Goal: Transaction & Acquisition: Purchase product/service

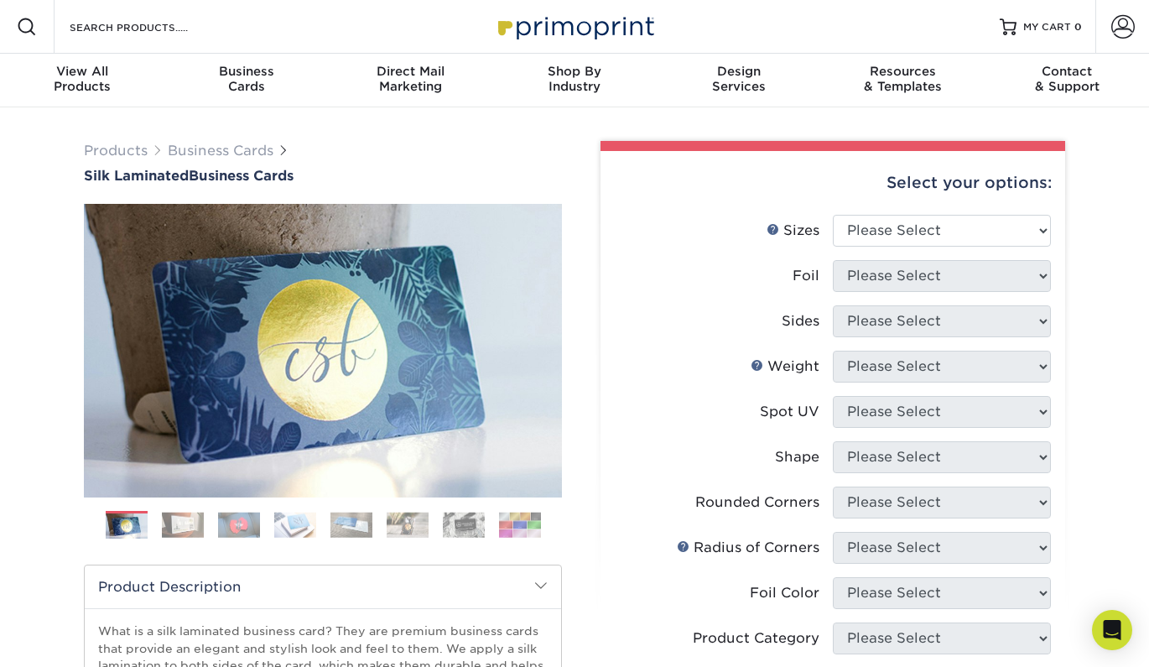
click at [917, 206] on div "Select your options:" at bounding box center [833, 183] width 438 height 64
select select "2.00x3.50"
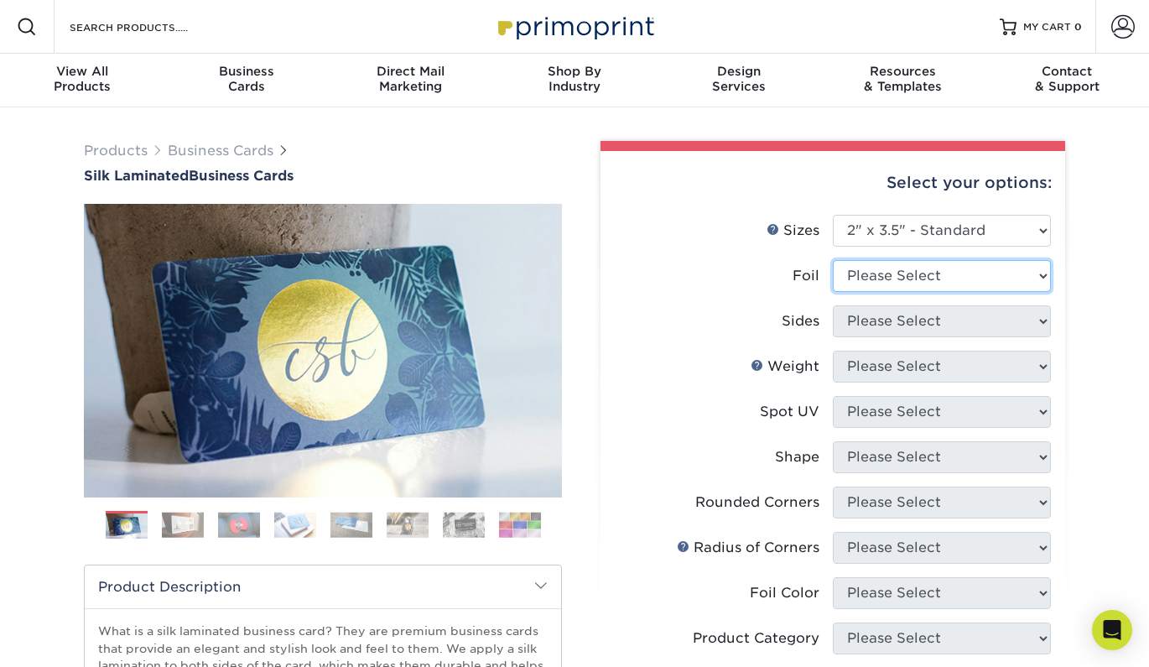
select select "0"
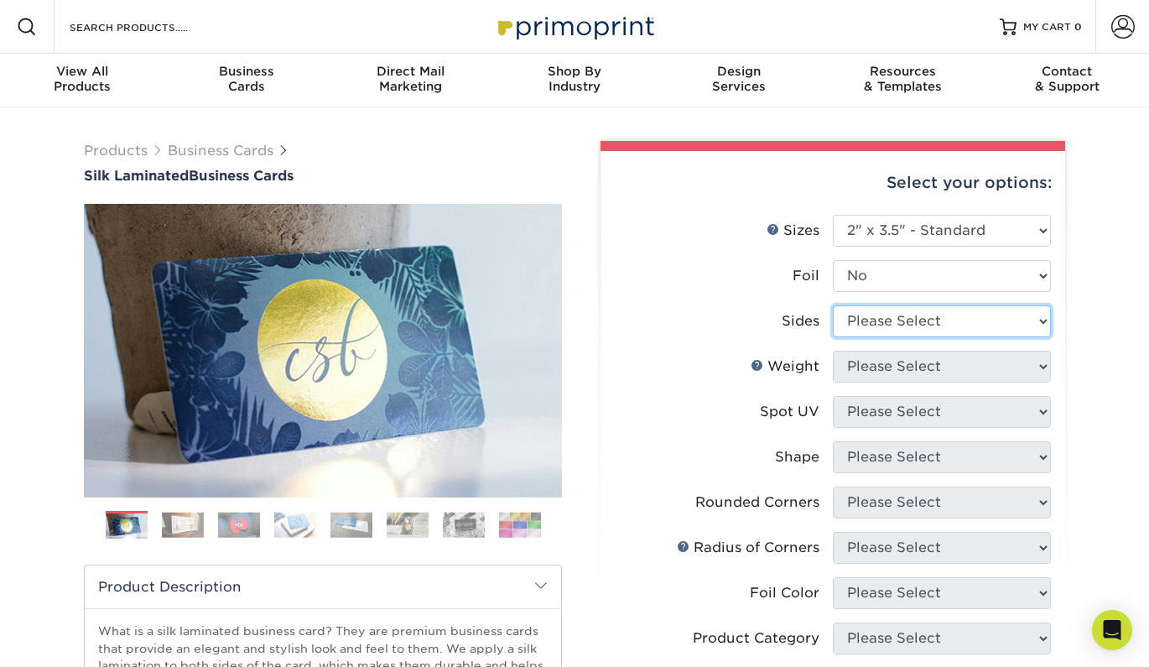
select select "13abbda7-1d64-4f25-8bb2-c179b224825d"
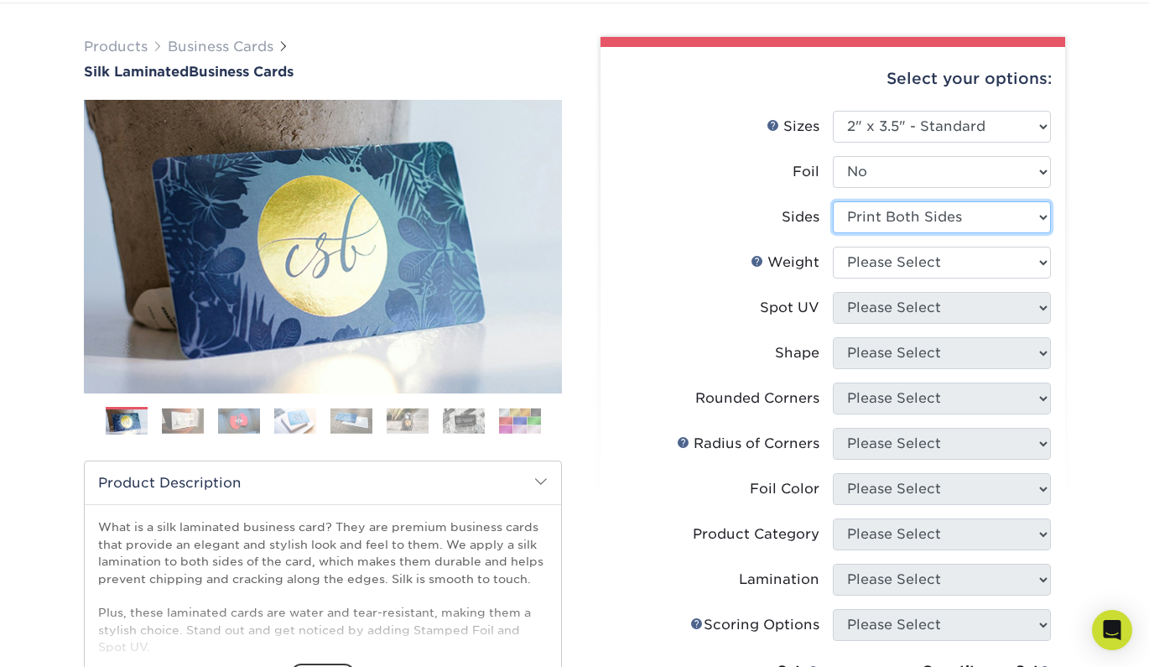
scroll to position [104, 0]
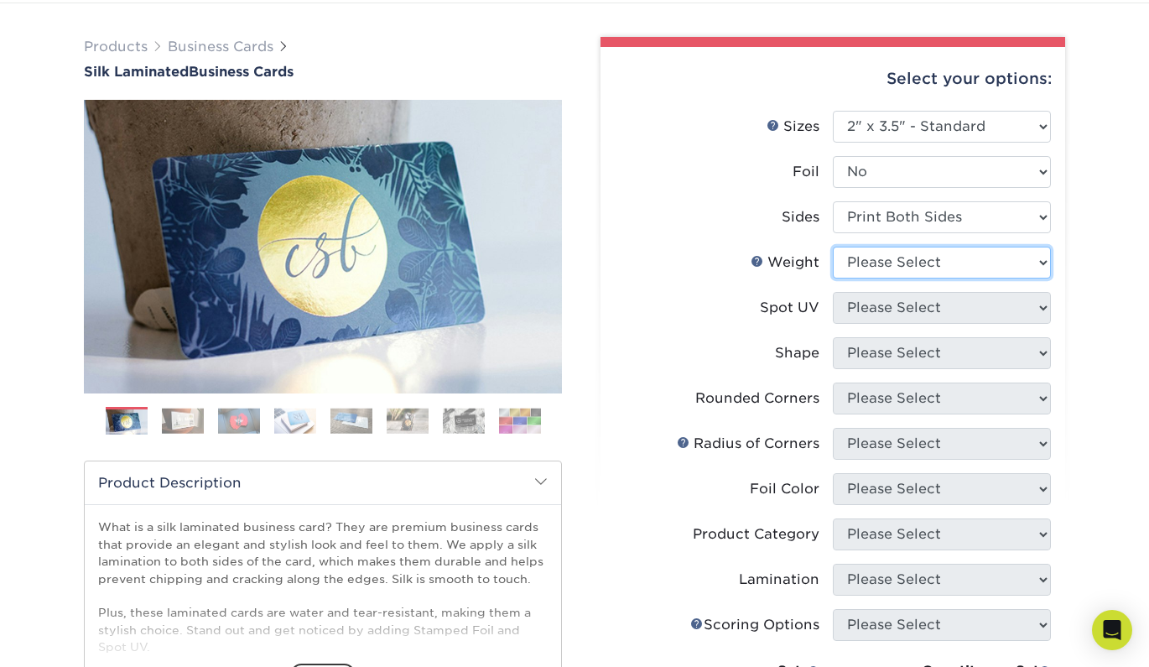
select select "16PT"
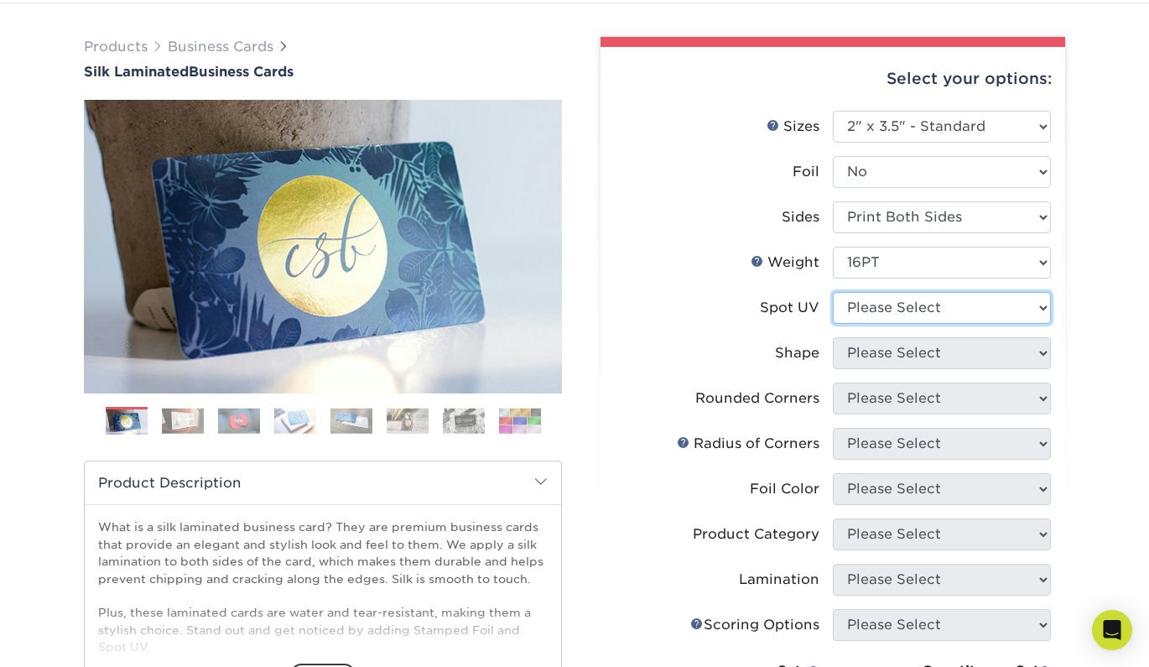
select select "1"
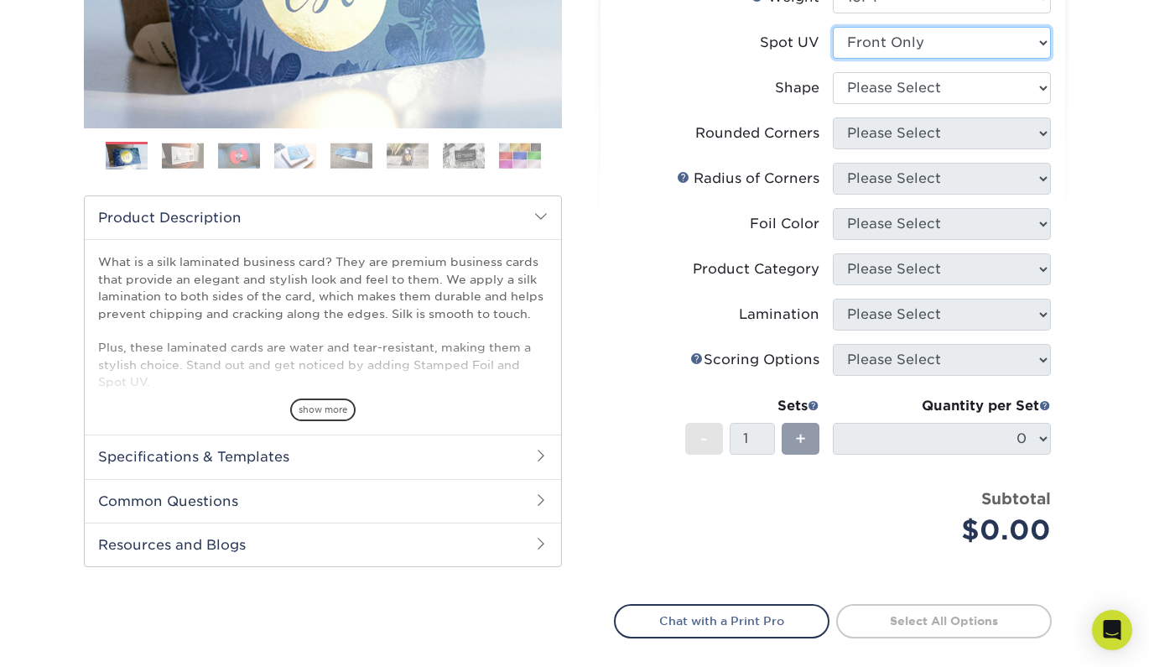
scroll to position [207, 0]
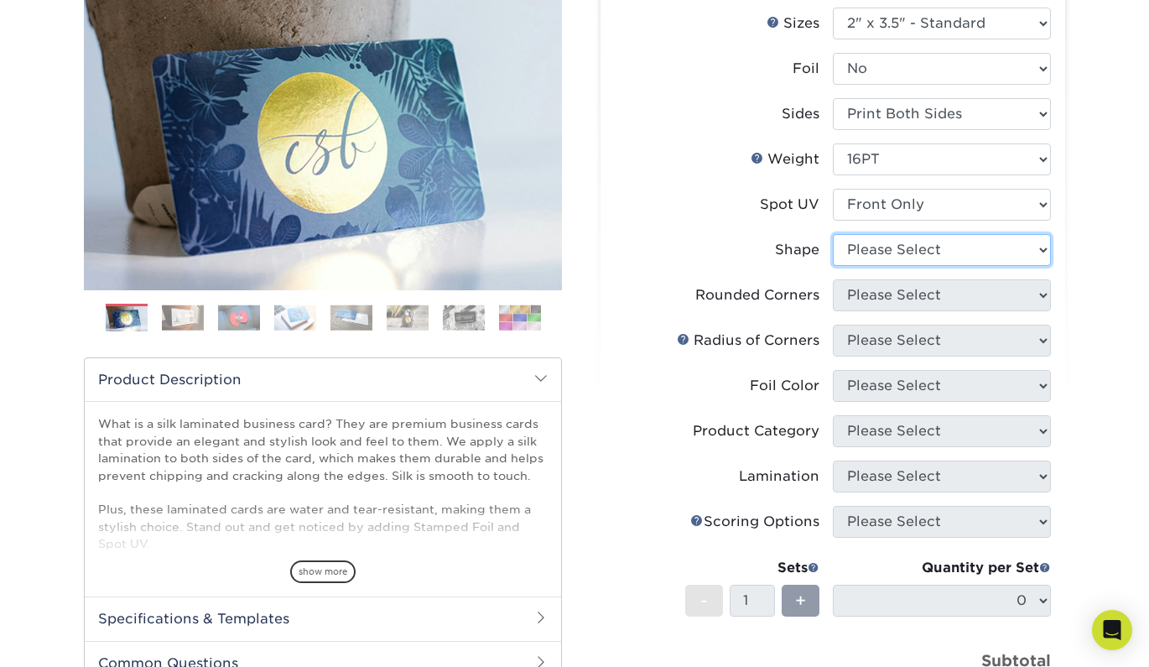
select select "standard"
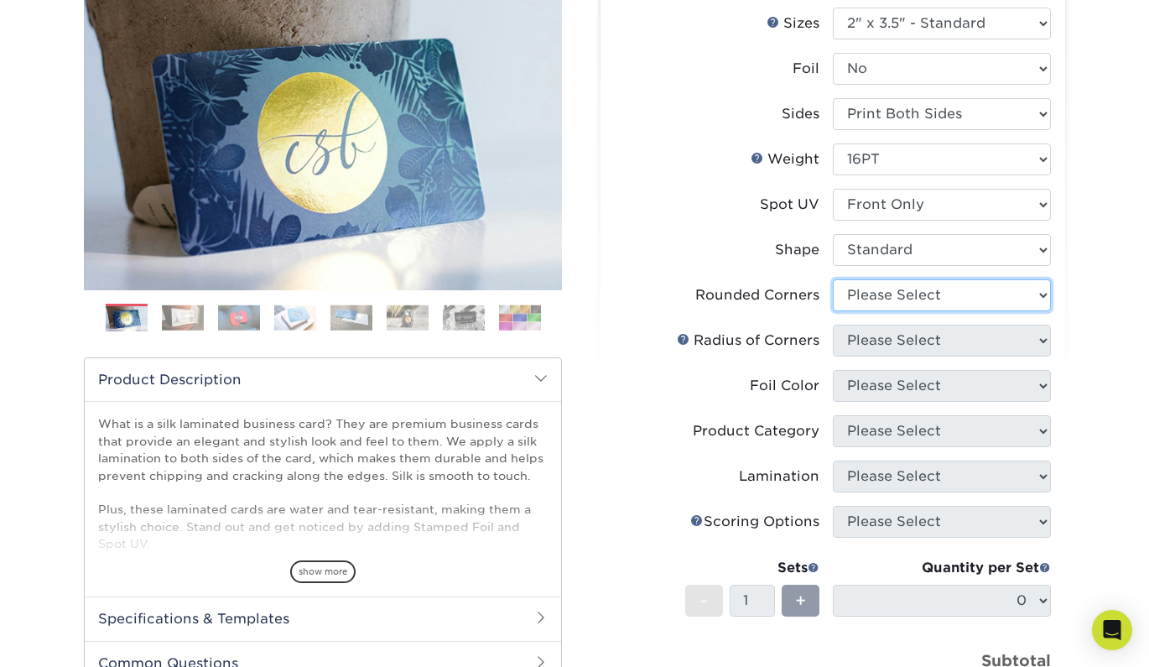
select select "0"
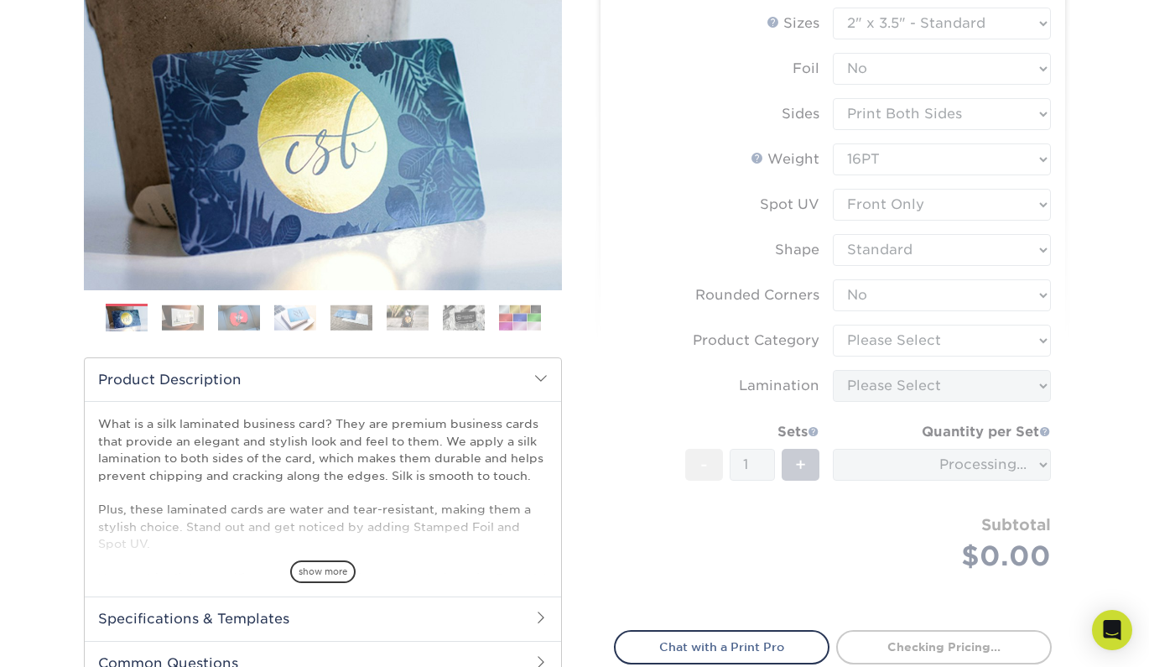
click at [967, 336] on form "Sizes Help Sizes Please Select 1.5" x 3.5" - Mini 1.75" x 3.5" - Mini 2" x 2" -…" at bounding box center [833, 309] width 438 height 603
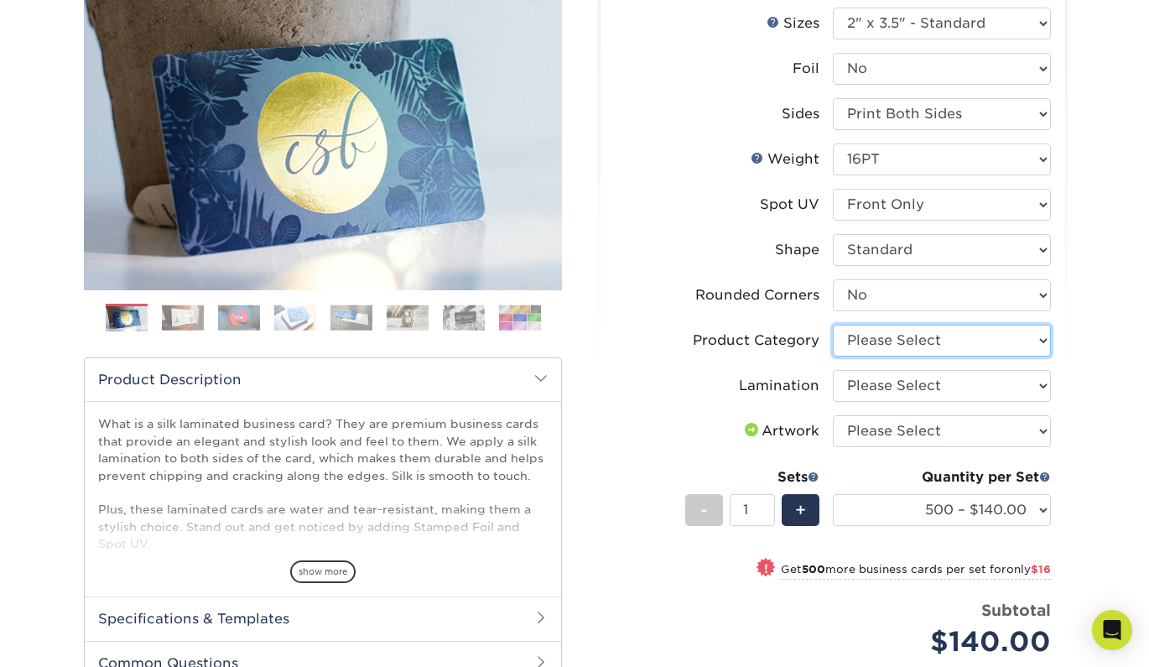
select select "3b5148f1-0588-4f88-a218-97bcfdce65c1"
select select "ccacb42f-45f7-42d3-bbd3-7c8421cf37f0"
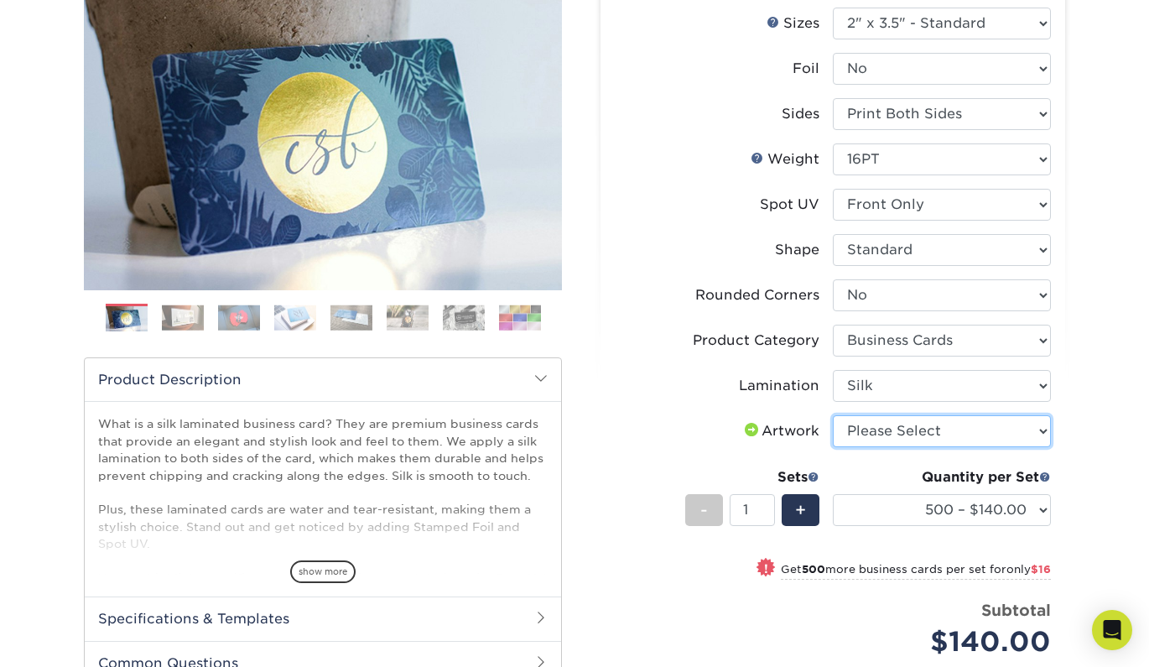
select select "upload"
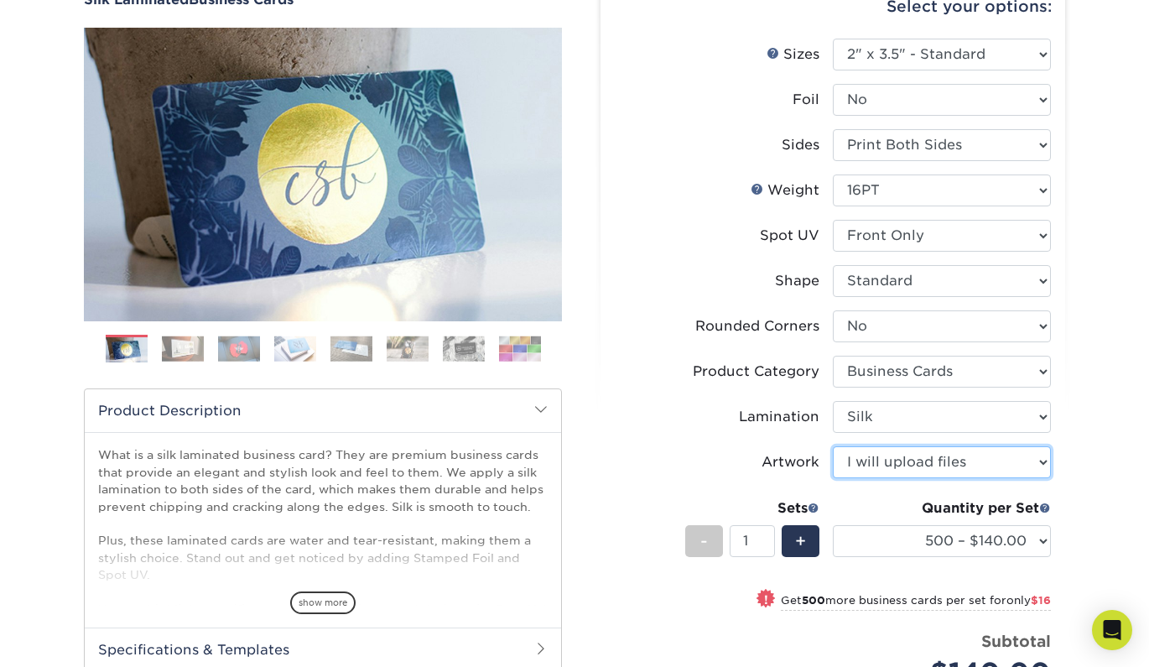
scroll to position [98, 0]
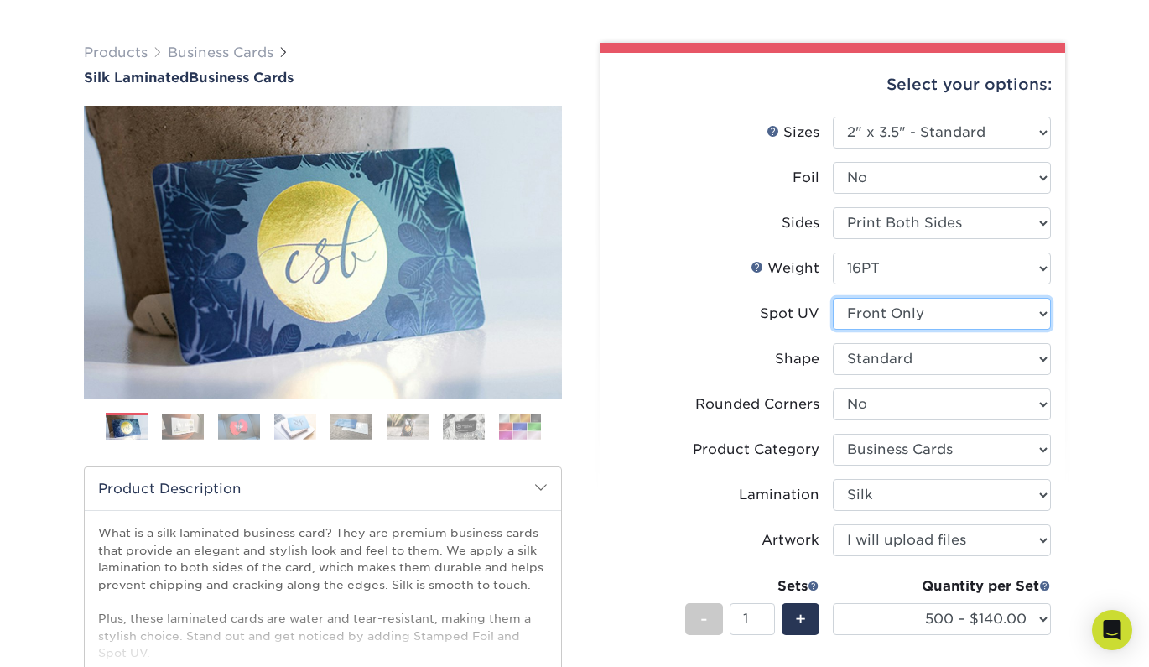
select select "0"
select select "-1"
select select
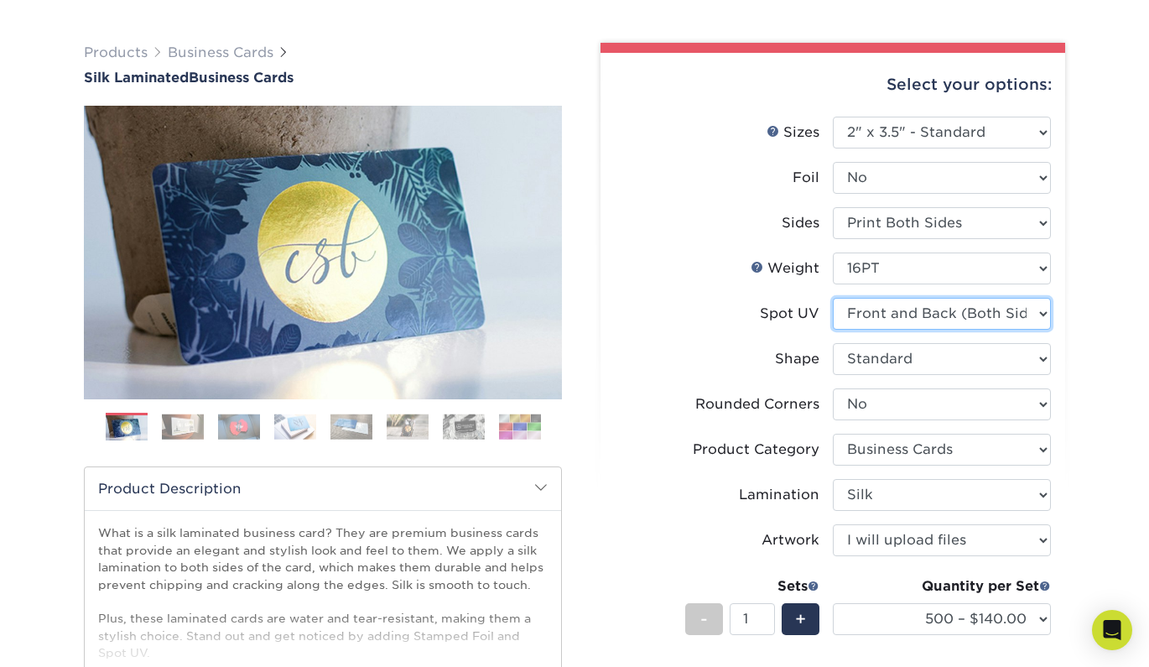
select select "-1"
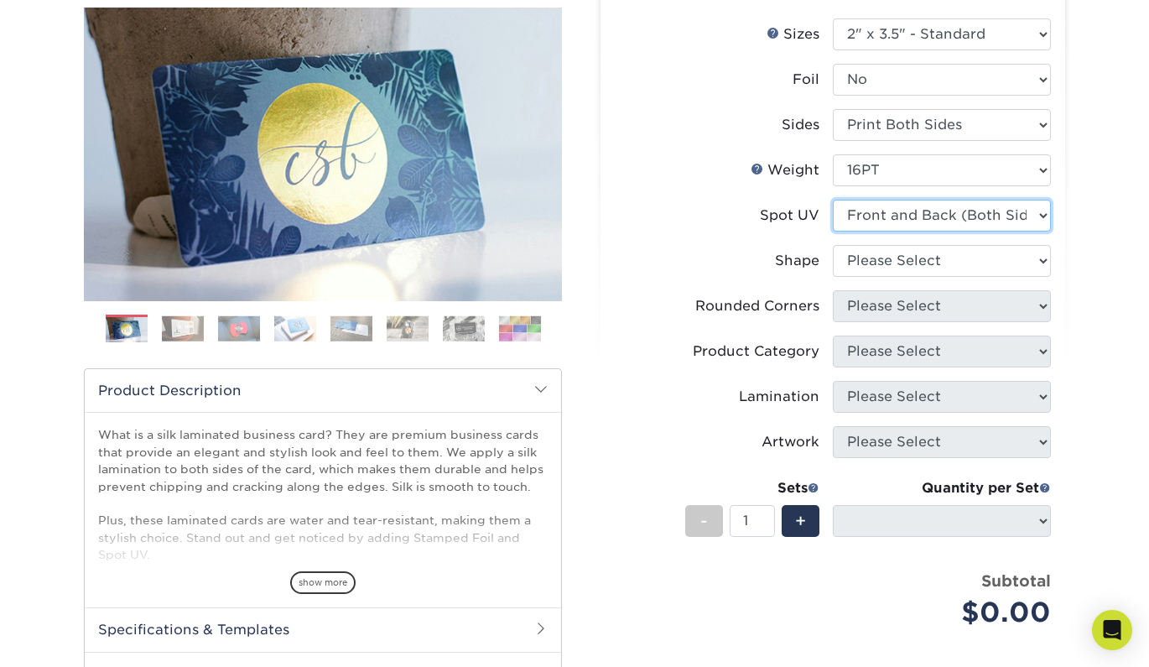
scroll to position [196, 0]
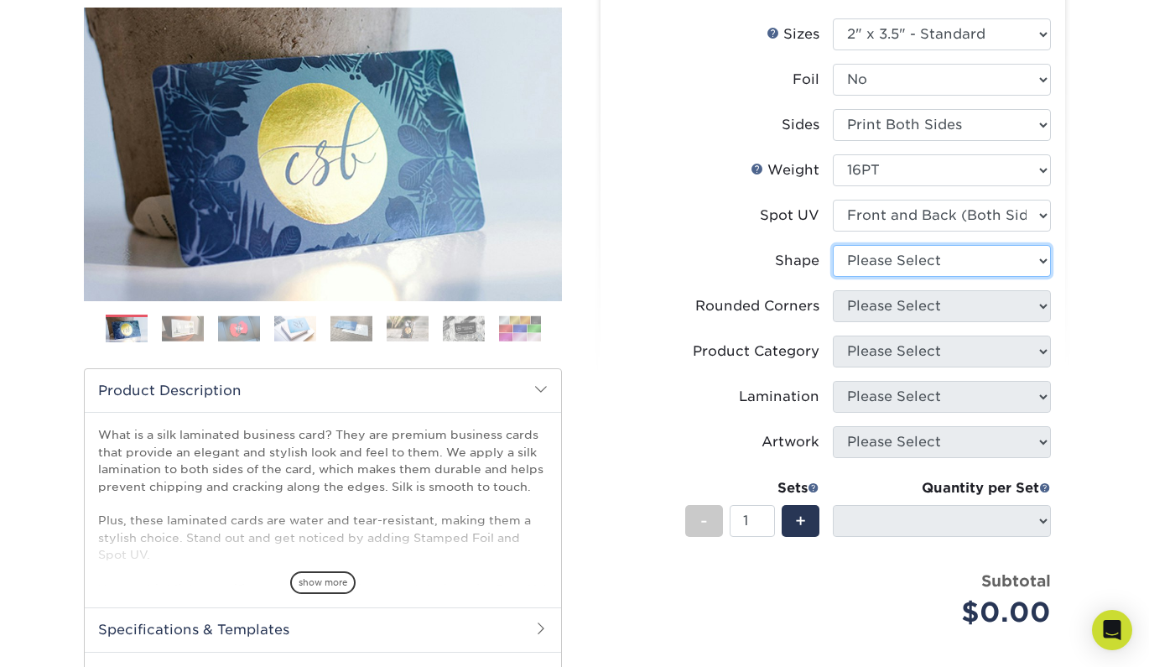
select select "standard"
select select
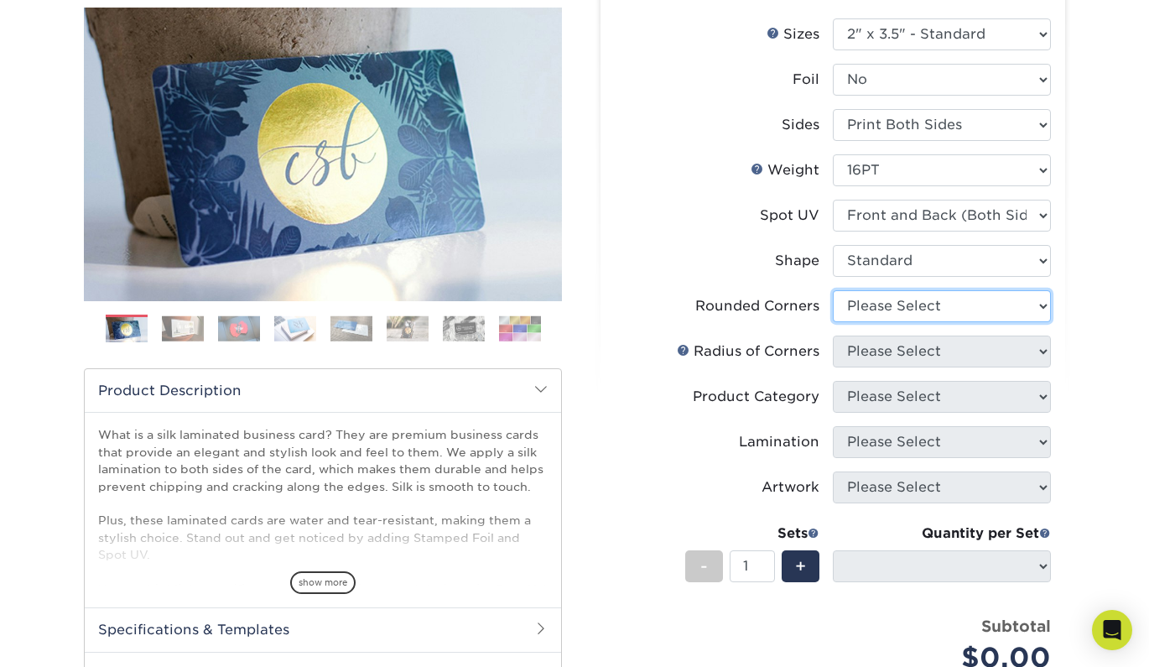
select select "0"
select select "-1"
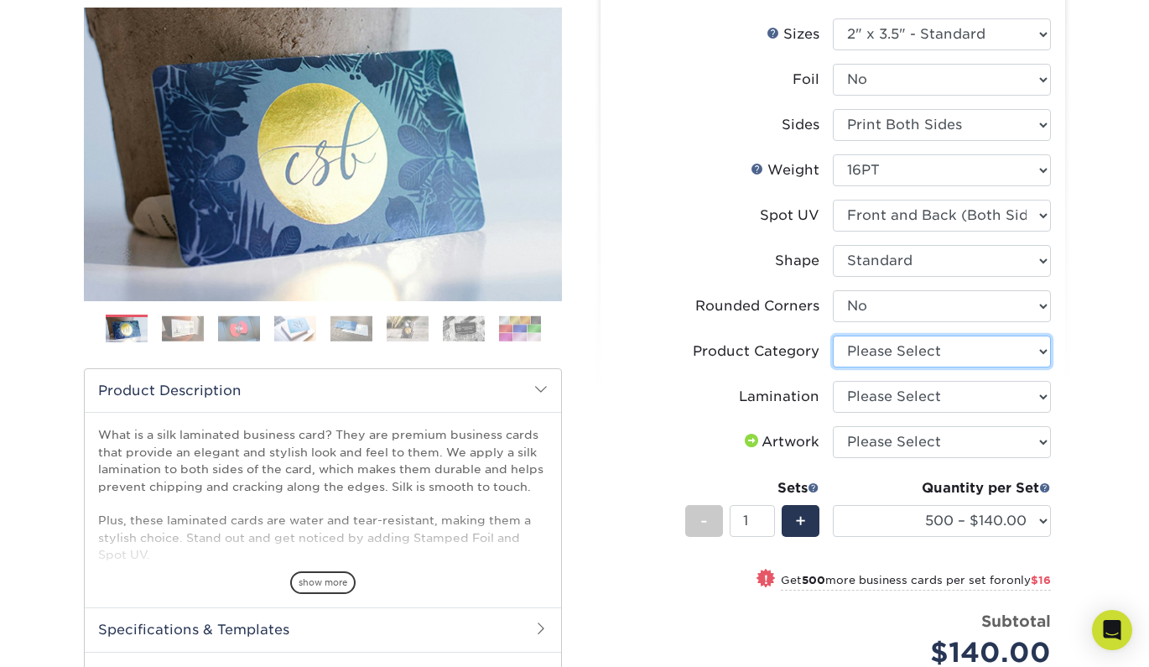
select select "3b5148f1-0588-4f88-a218-97bcfdce65c1"
select select "ccacb42f-45f7-42d3-bbd3-7c8421cf37f0"
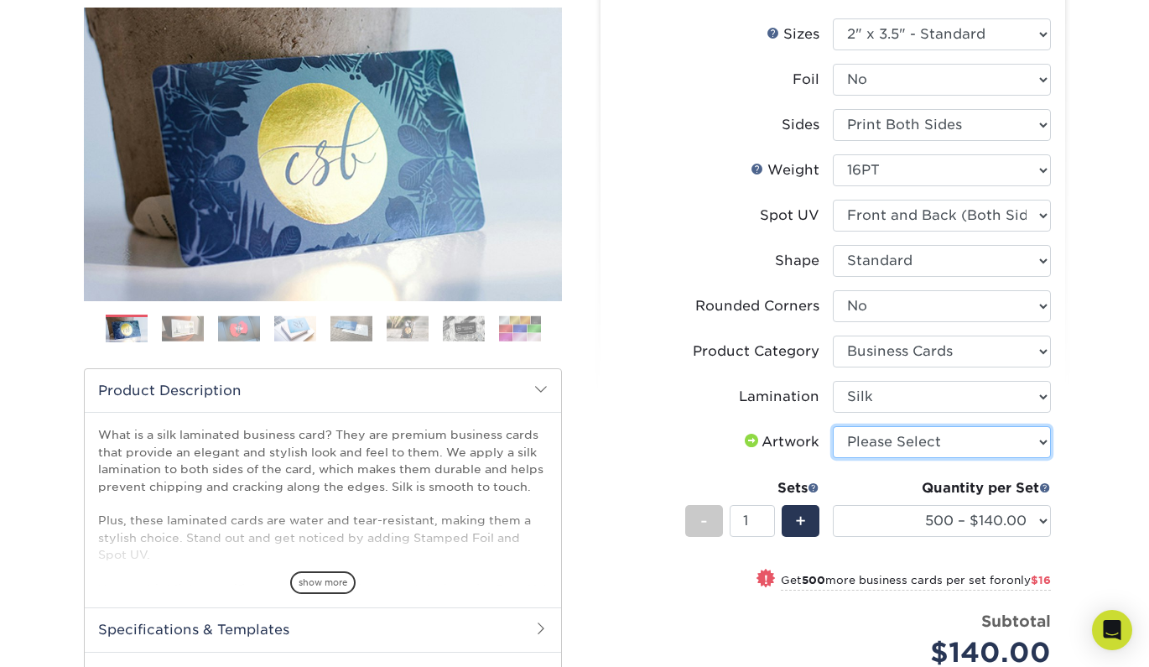
select select "upload"
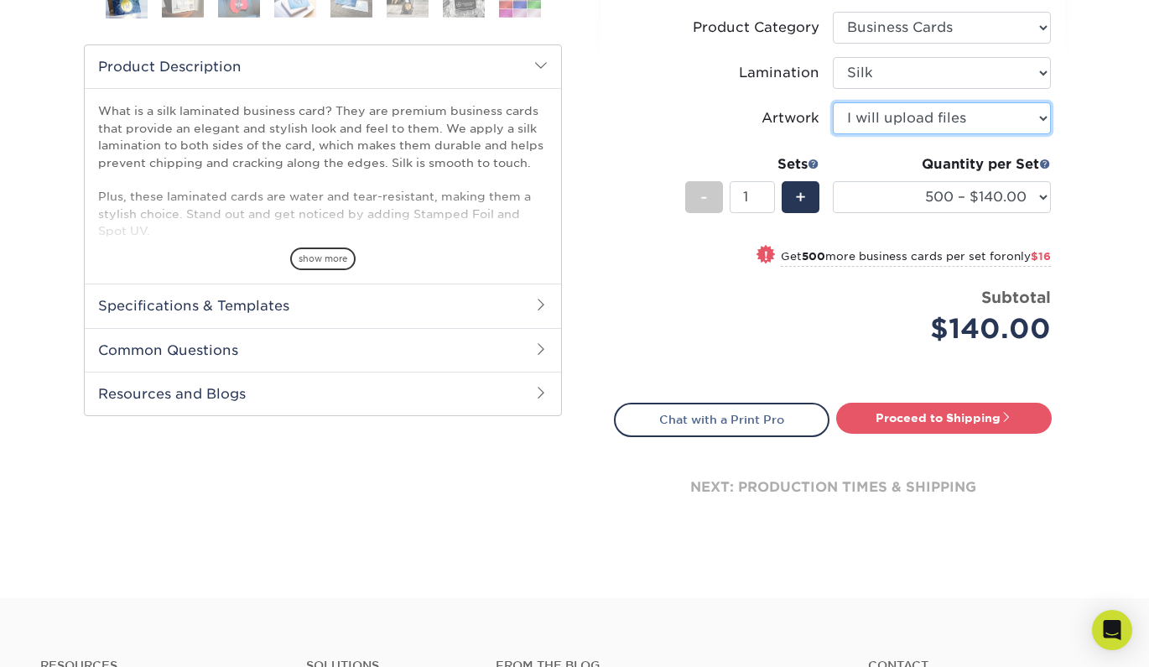
scroll to position [555, 0]
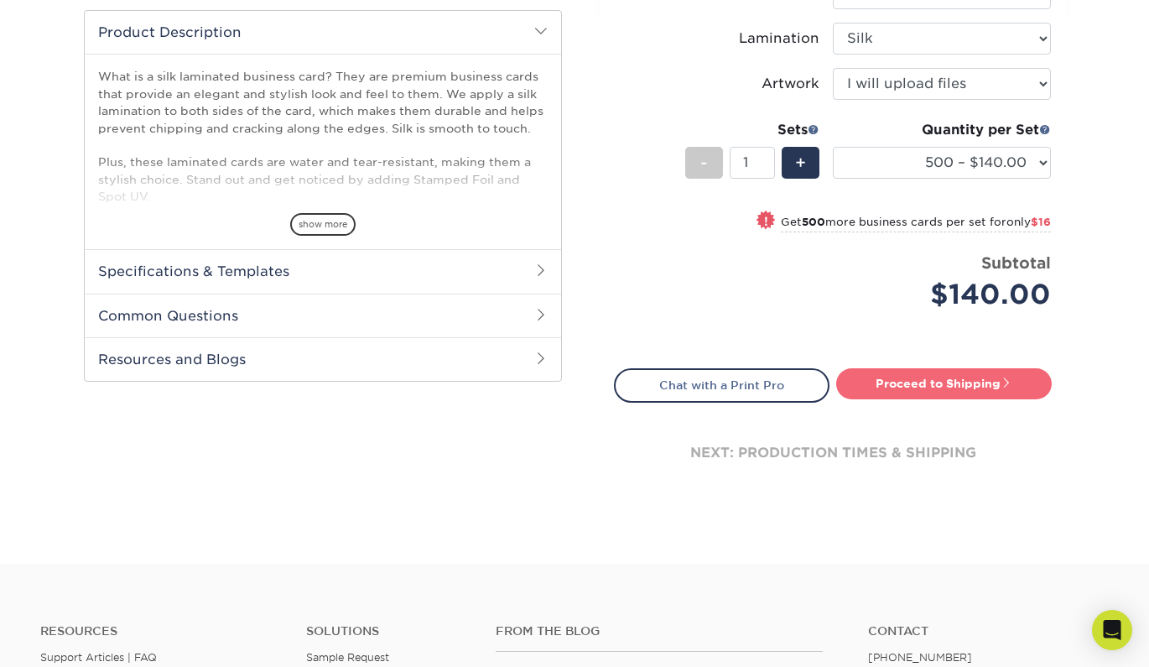
click at [922, 379] on link "Proceed to Shipping" at bounding box center [944, 383] width 216 height 30
type input "Set 1"
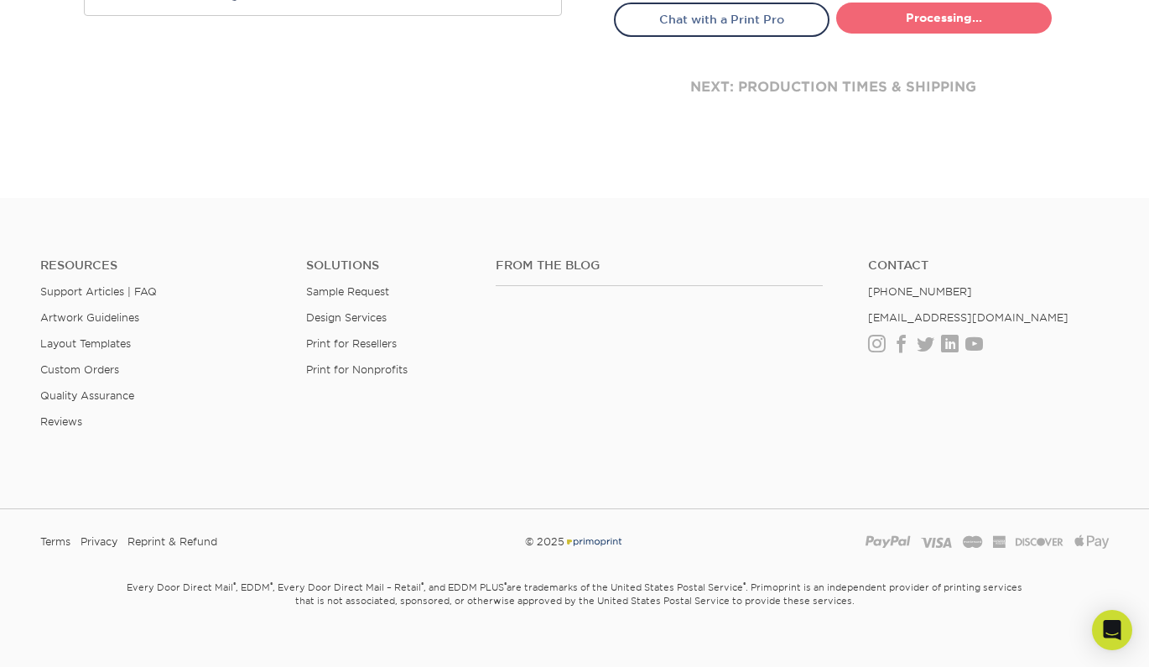
select select "a02e7c76-bdf4-4cc9-8b1d-1aa03151ab1e"
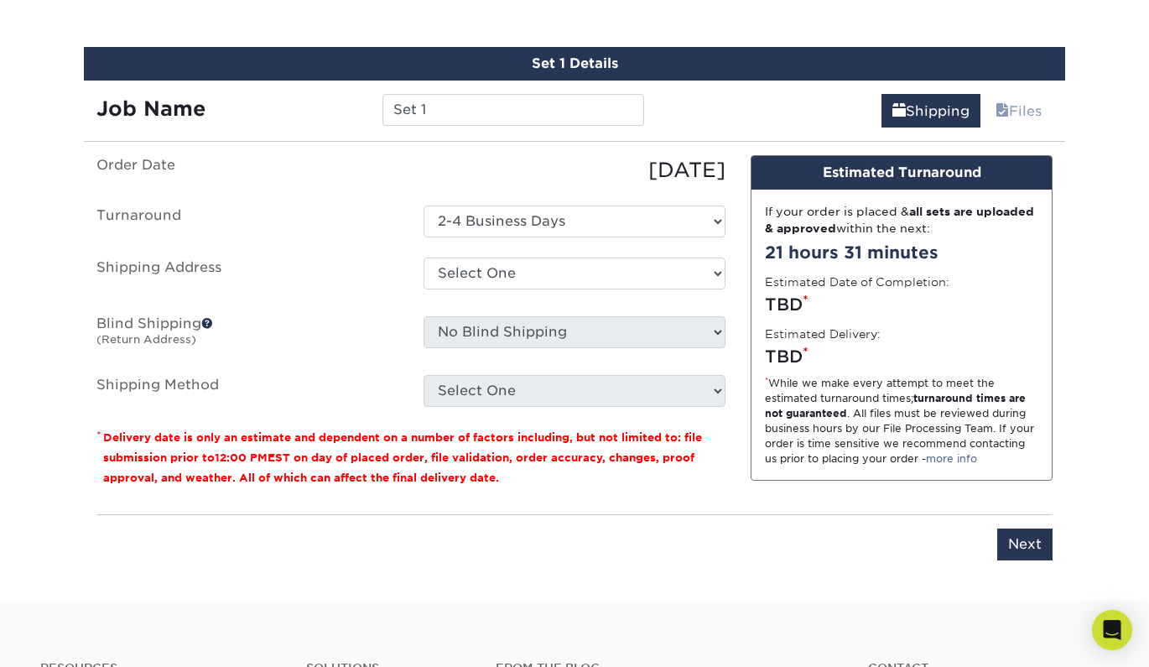
scroll to position [967, 0]
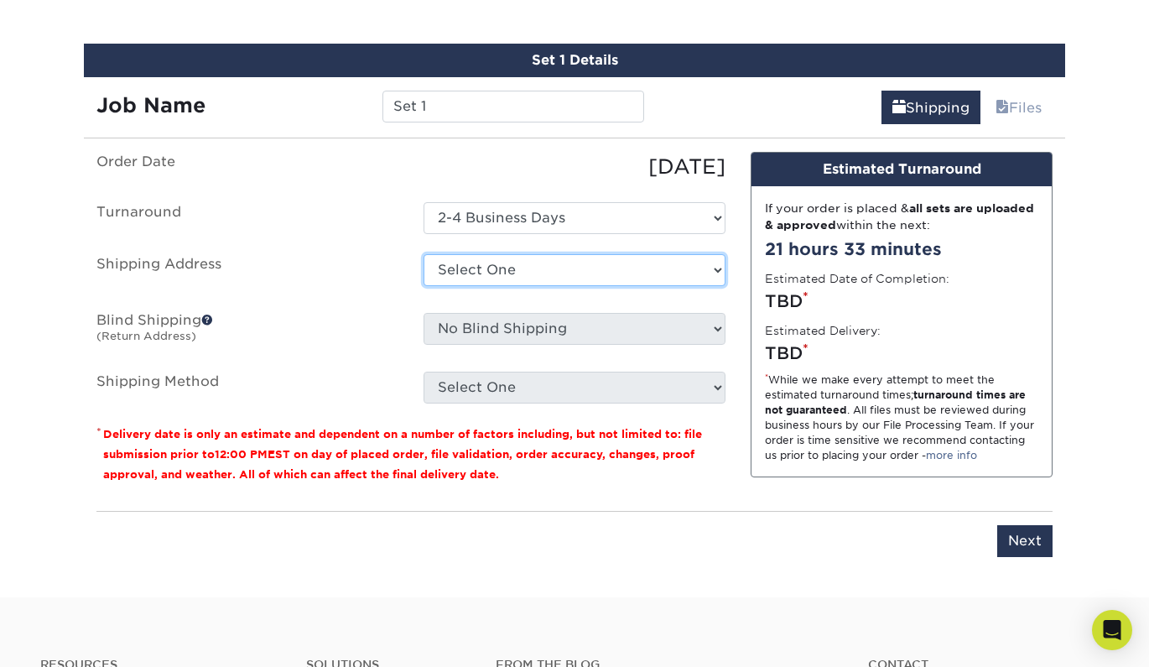
select select "newaddress"
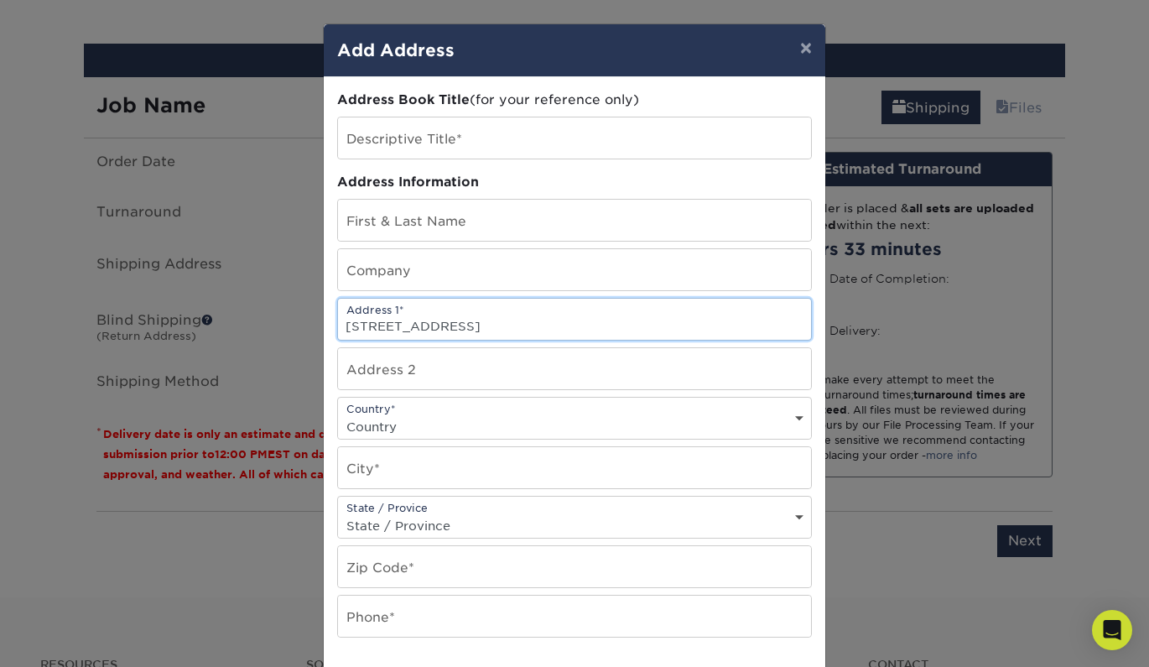
type input "[STREET_ADDRESS]"
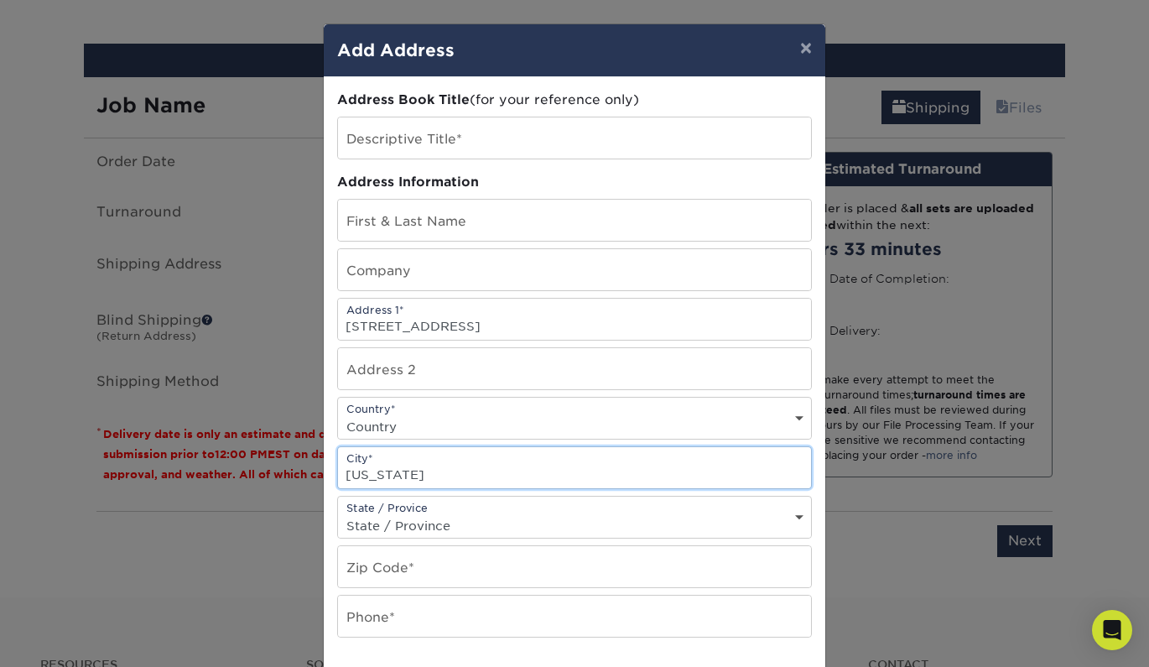
type input "[US_STATE]"
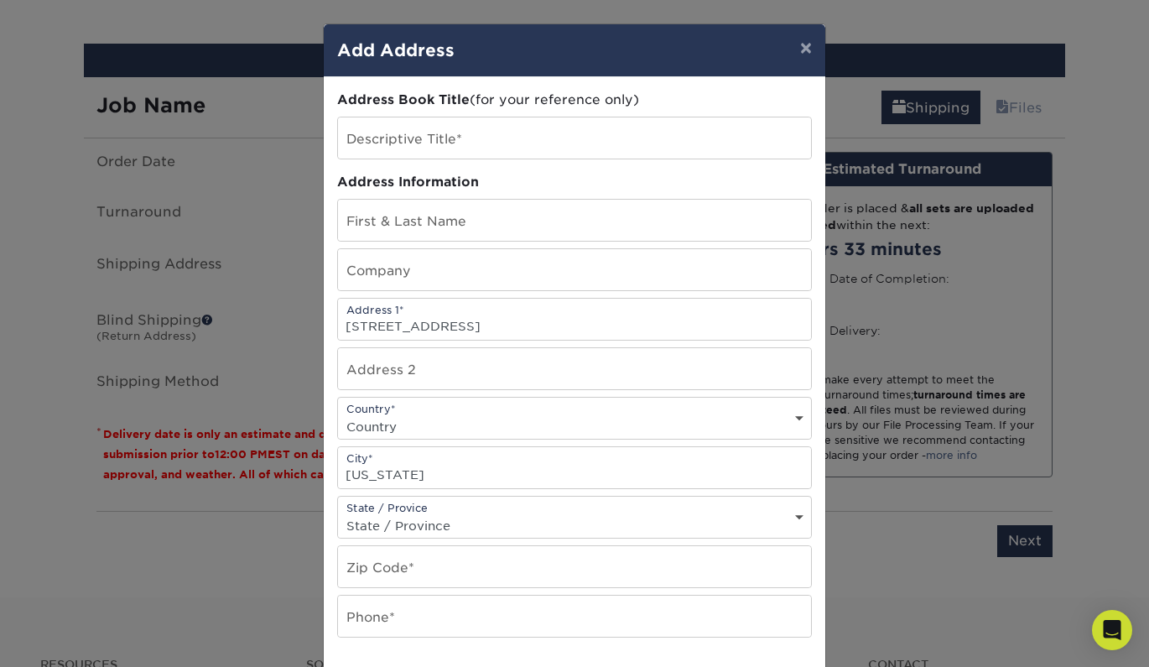
click at [541, 514] on div "State / Provice State / Province [US_STATE] [US_STATE] [US_STATE] [US_STATE] [U…" at bounding box center [574, 517] width 475 height 43
click at [596, 513] on div "State / Provice State / Province [US_STATE] [US_STATE] [US_STATE] [US_STATE] [U…" at bounding box center [574, 517] width 475 height 43
select select "NY"
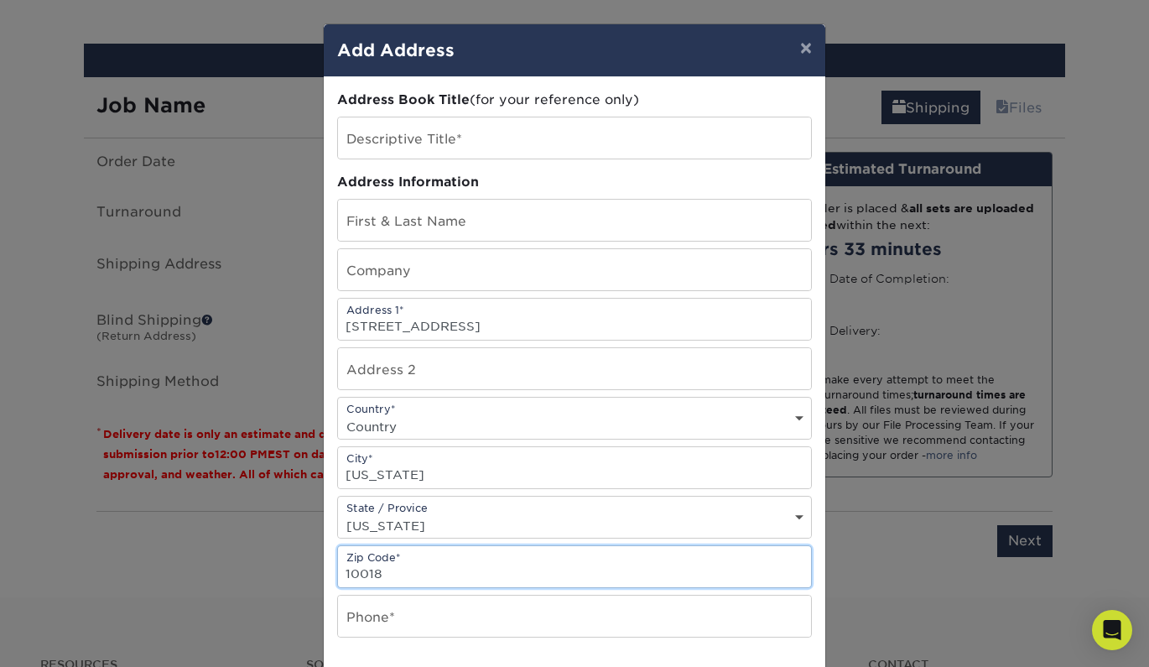
scroll to position [93, 0]
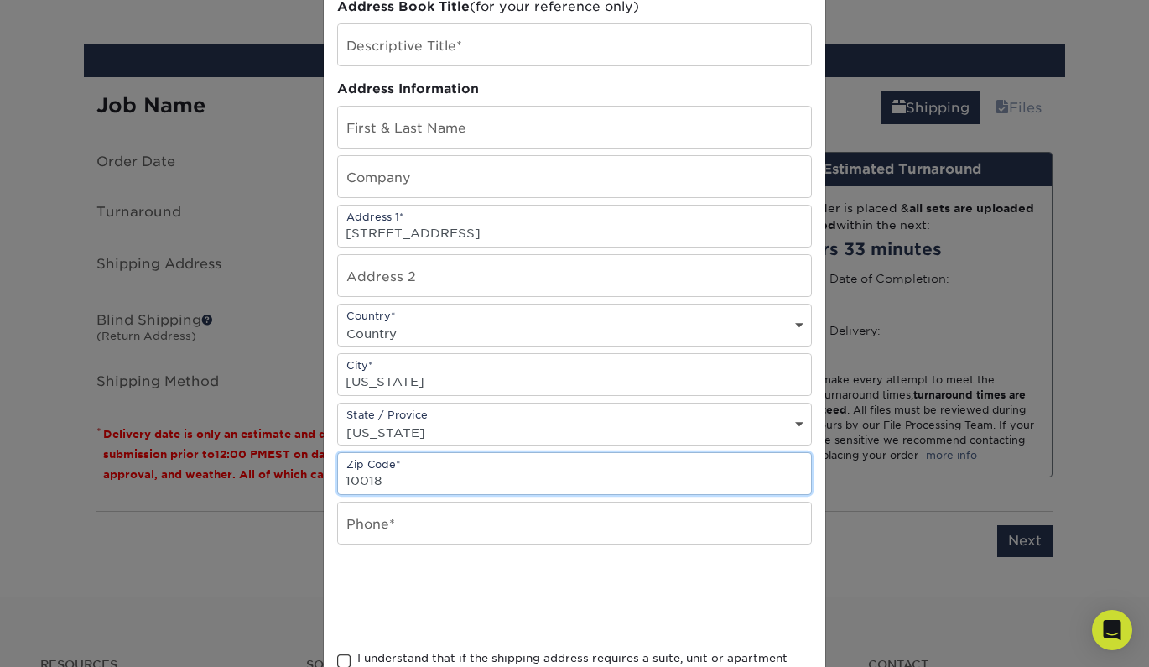
type input "10018"
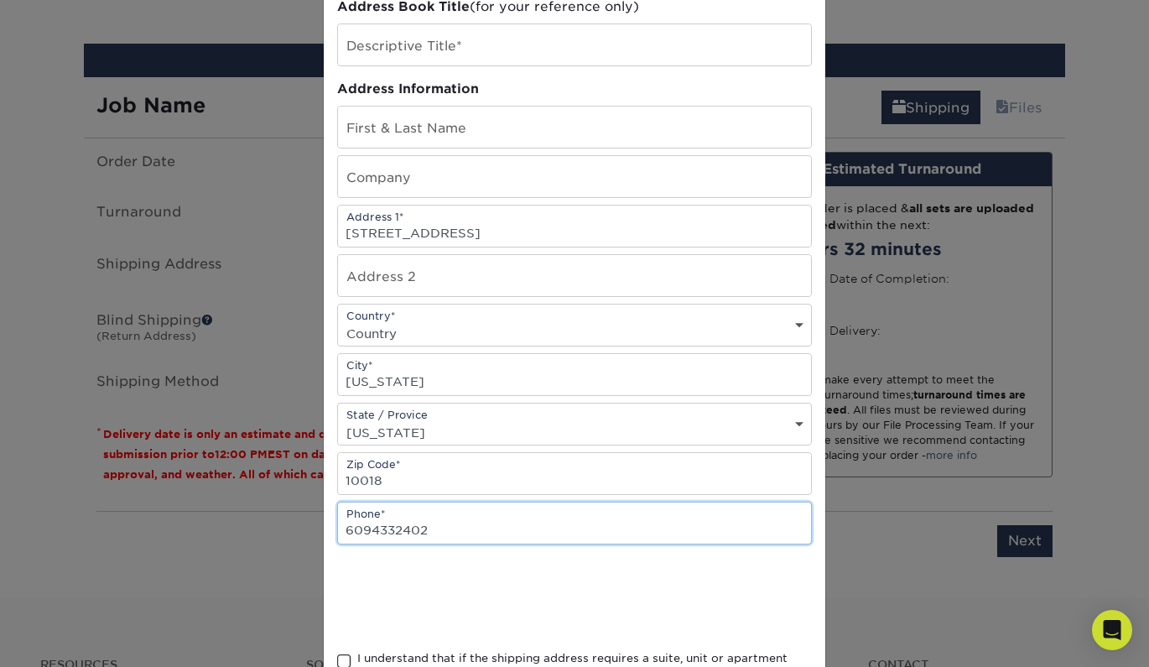
type input "6094332402"
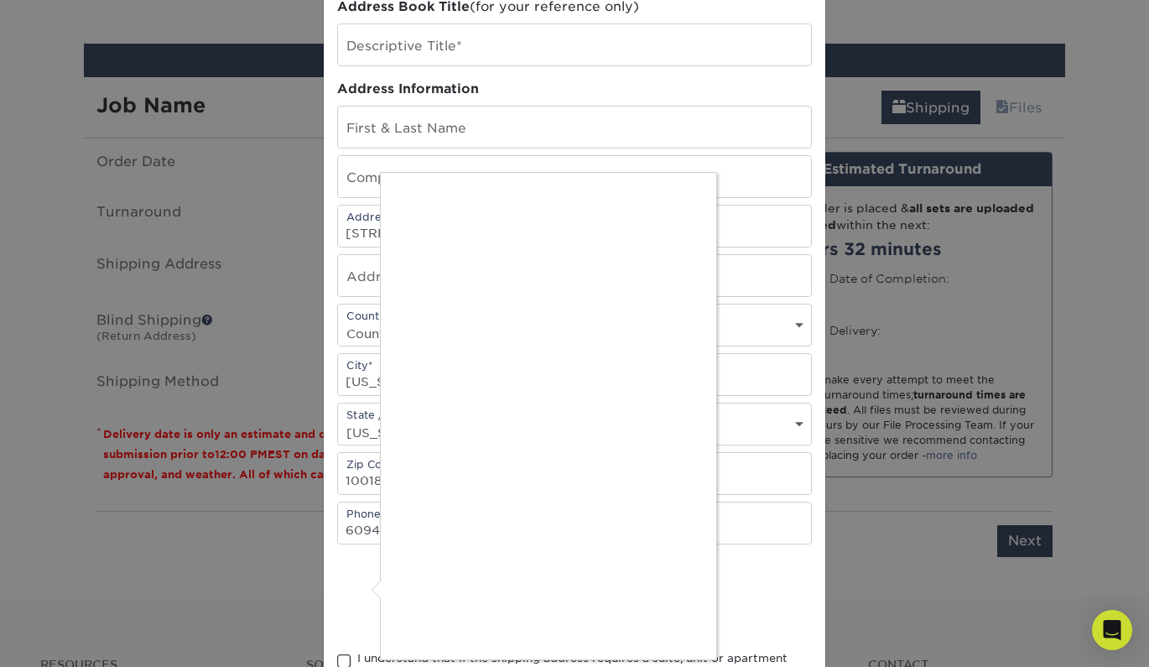
scroll to position [203, 0]
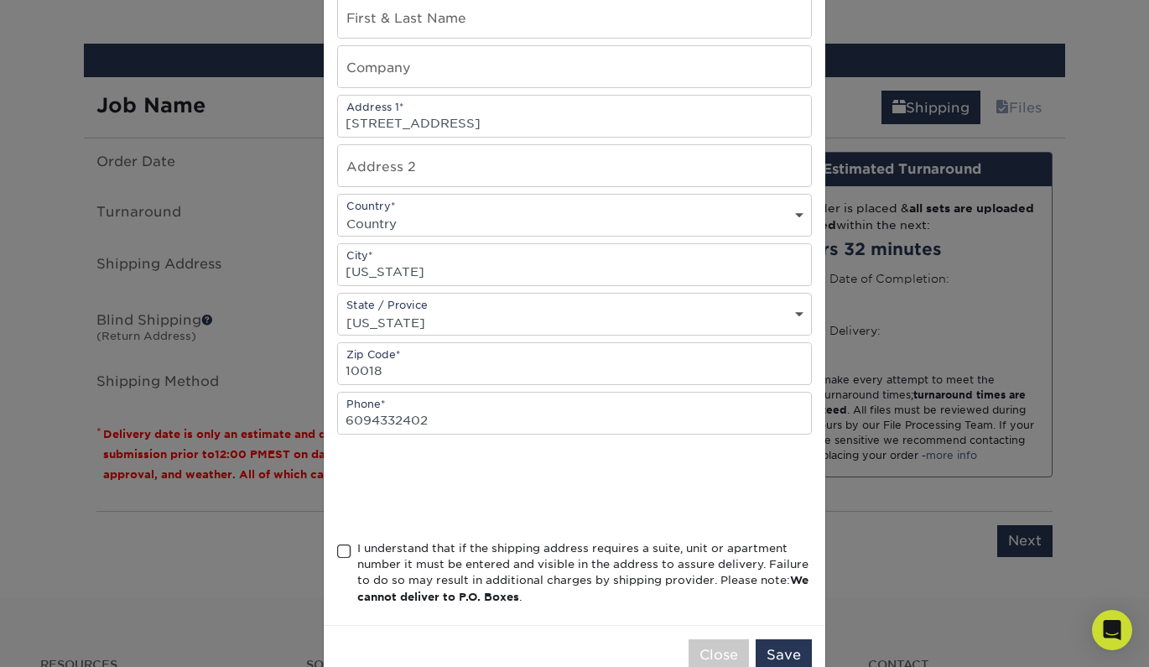
click at [341, 557] on span at bounding box center [344, 552] width 14 height 16
click at [0, 0] on input "I understand that if the shipping address requires a suite, unit or apartment n…" at bounding box center [0, 0] width 0 height 0
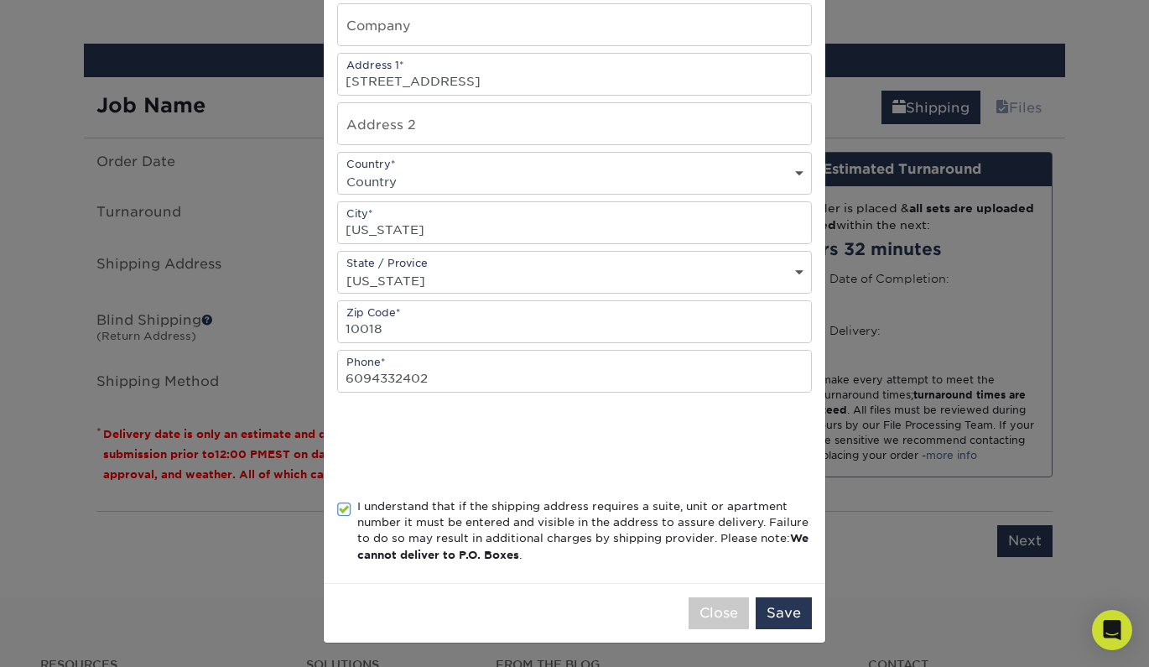
scroll to position [249, 0]
click at [787, 611] on button "Save" at bounding box center [784, 613] width 56 height 32
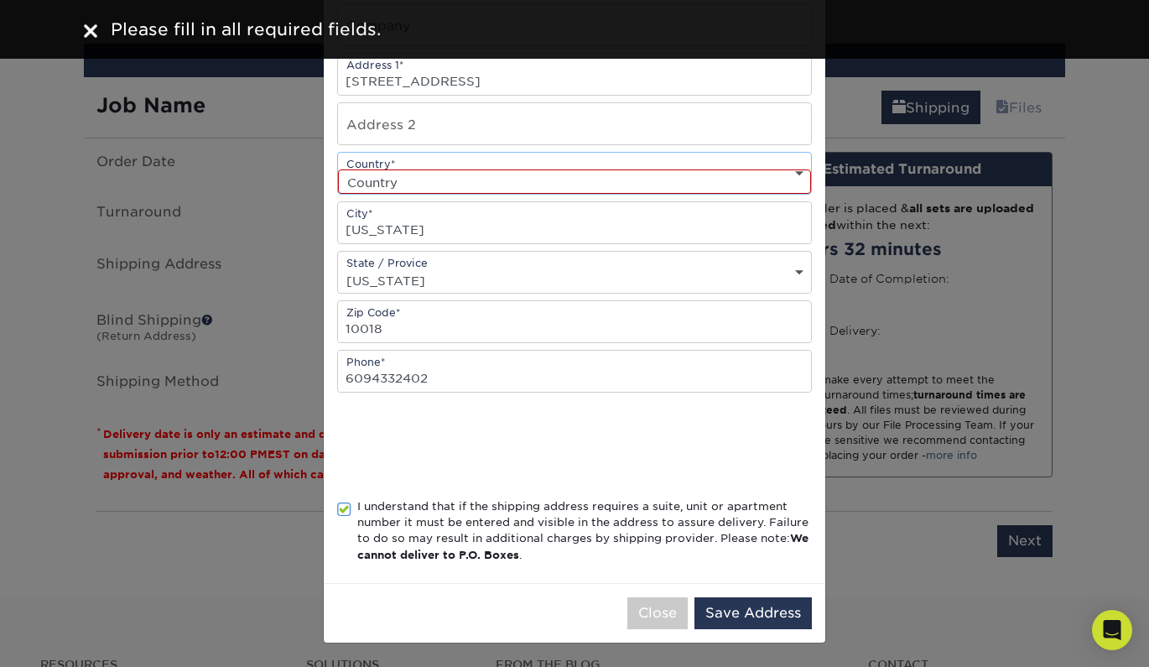
select select "US"
click at [762, 606] on button "Save Address" at bounding box center [753, 613] width 117 height 32
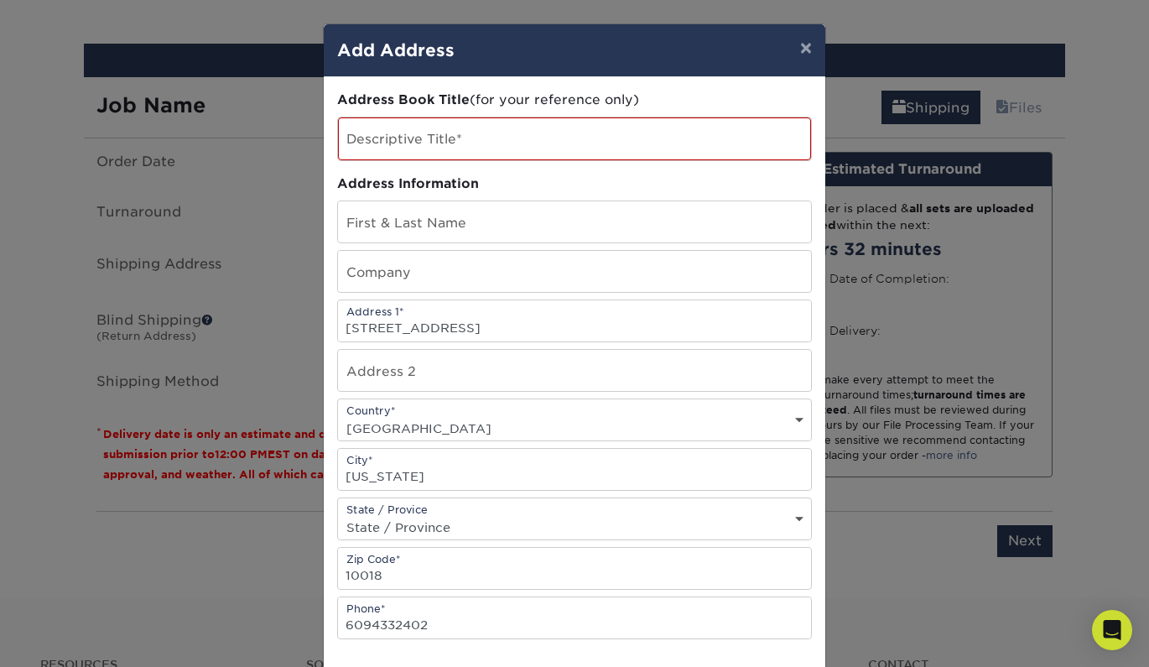
scroll to position [0, 0]
click at [571, 117] on div "Descriptive Title*" at bounding box center [574, 139] width 475 height 44
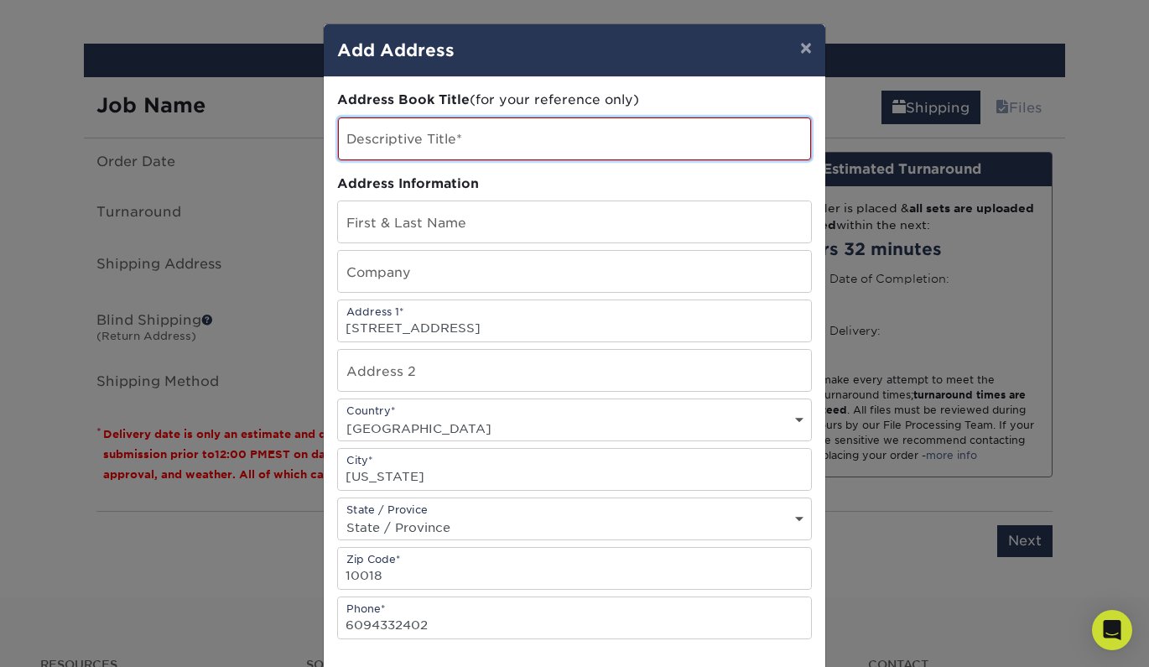
click at [565, 136] on input "text" at bounding box center [574, 138] width 473 height 43
type input "office"
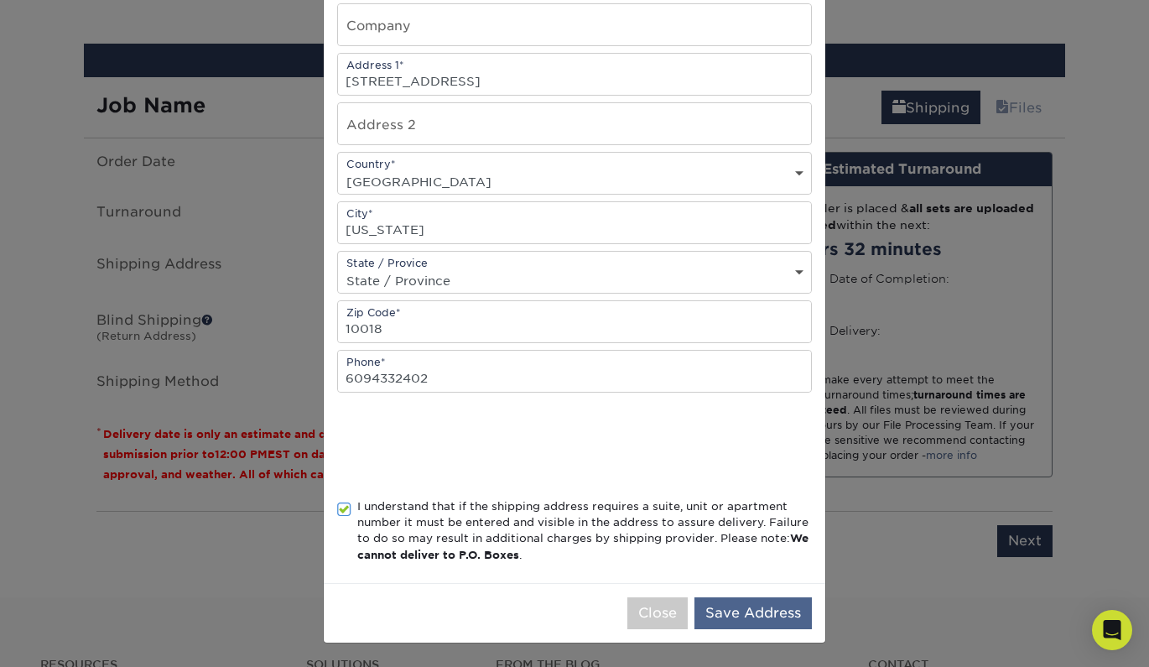
click at [727, 623] on button "Save Address" at bounding box center [753, 613] width 117 height 32
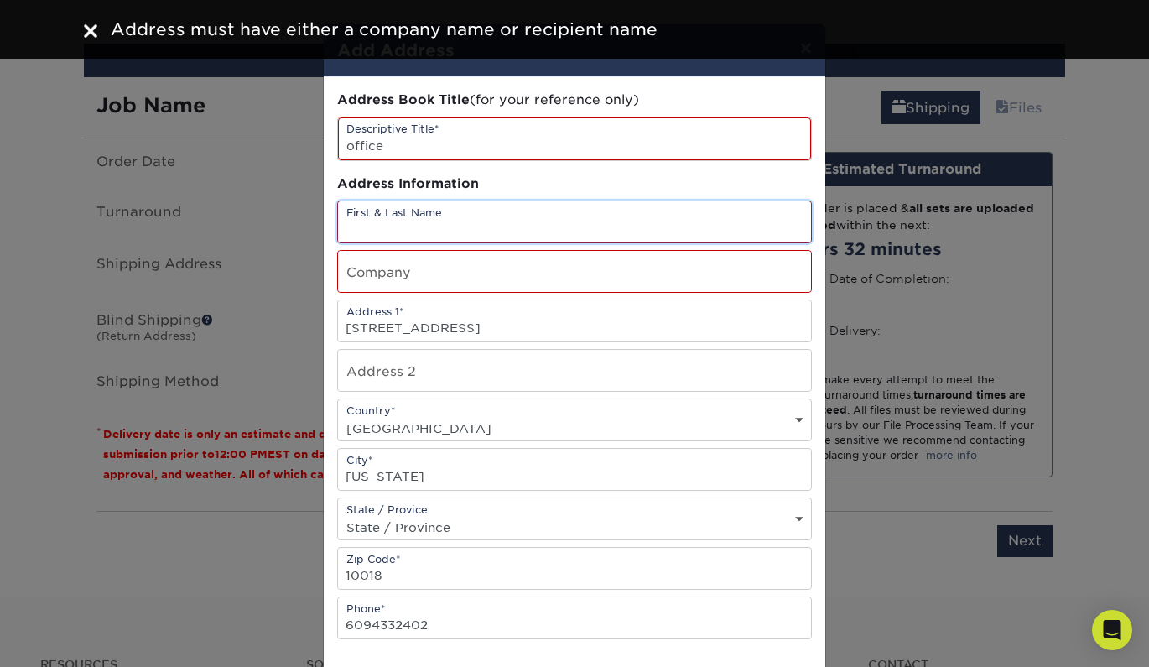
click at [497, 231] on input "text" at bounding box center [574, 221] width 473 height 41
type input "[PERSON_NAME]"
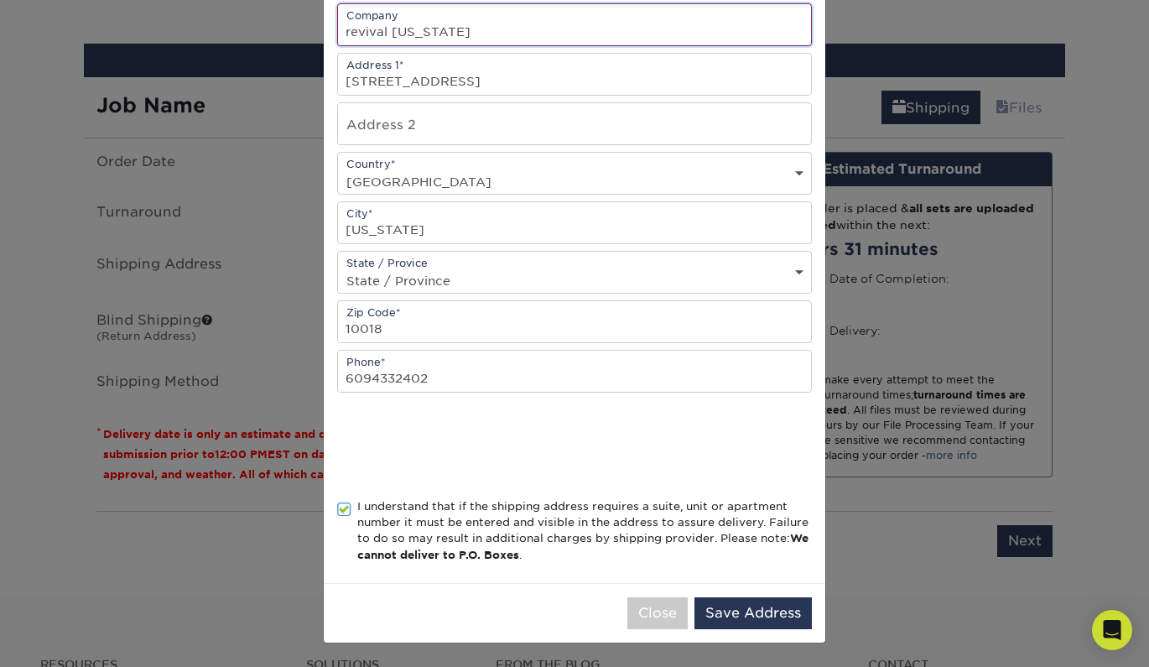
scroll to position [251, 0]
type input "revival [US_STATE]"
click at [732, 595] on div "Close Save Address" at bounding box center [575, 613] width 502 height 60
click at [740, 607] on button "Save Address" at bounding box center [753, 613] width 117 height 32
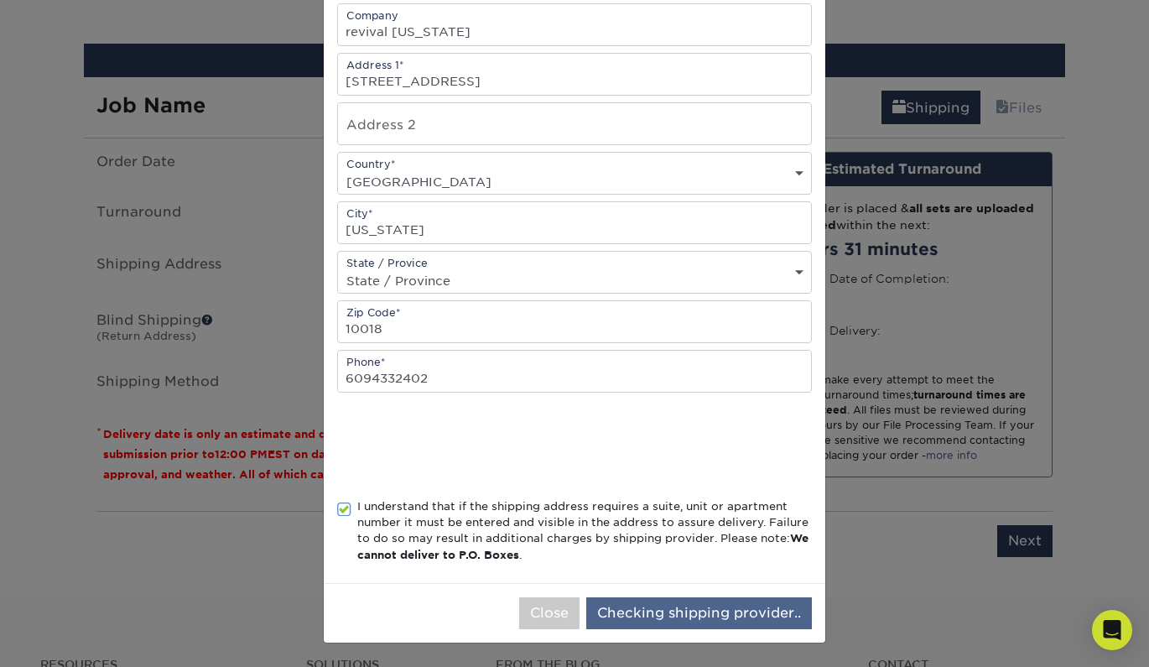
scroll to position [0, 0]
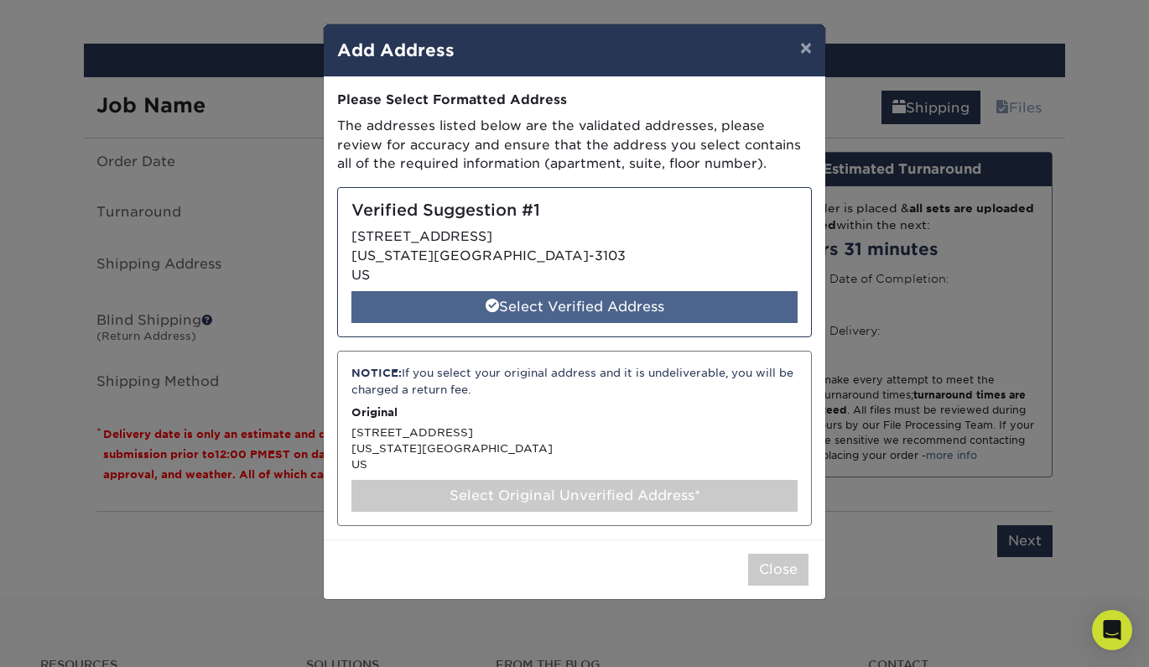
click at [593, 294] on div "Select Verified Address" at bounding box center [575, 307] width 446 height 32
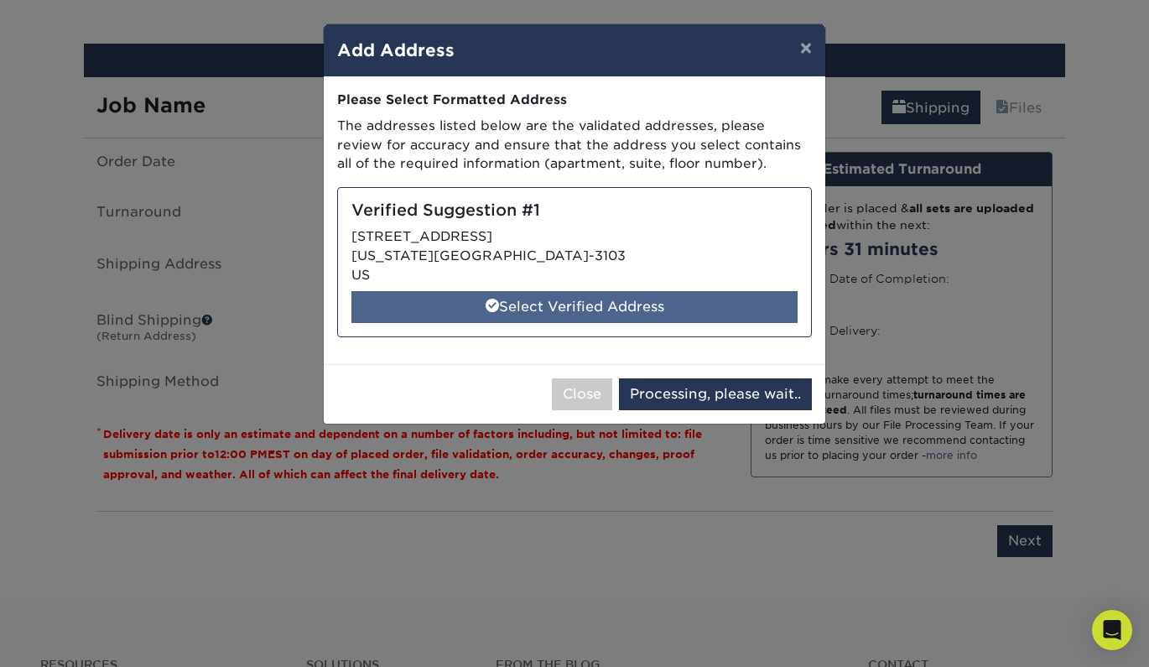
select select "285395"
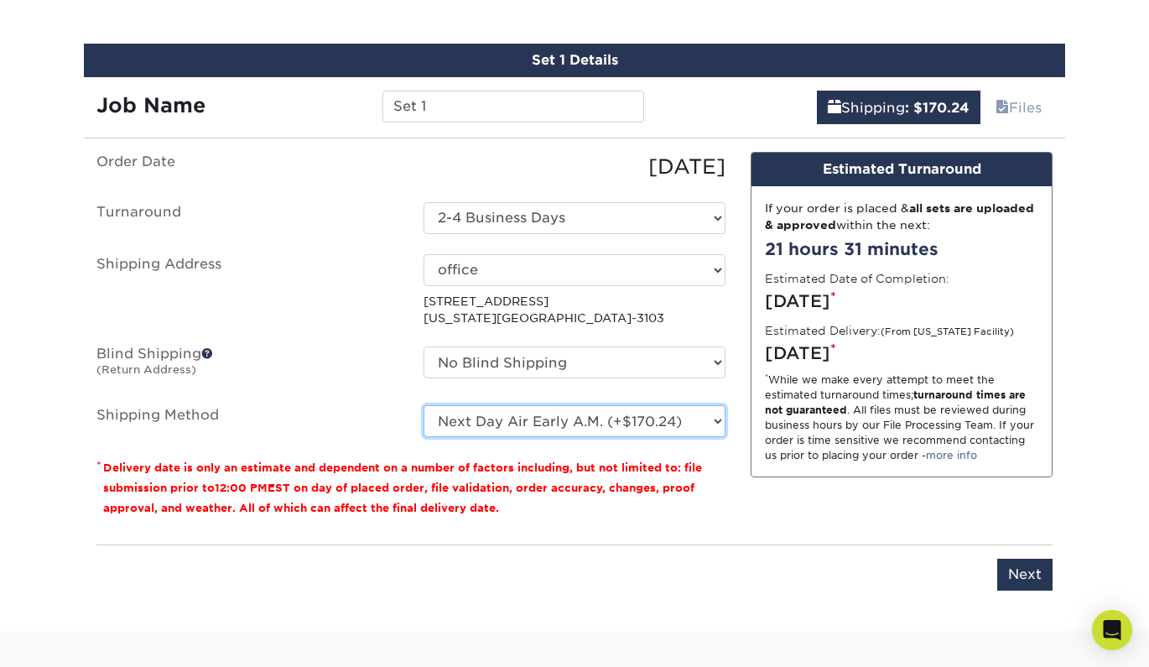
select select "01"
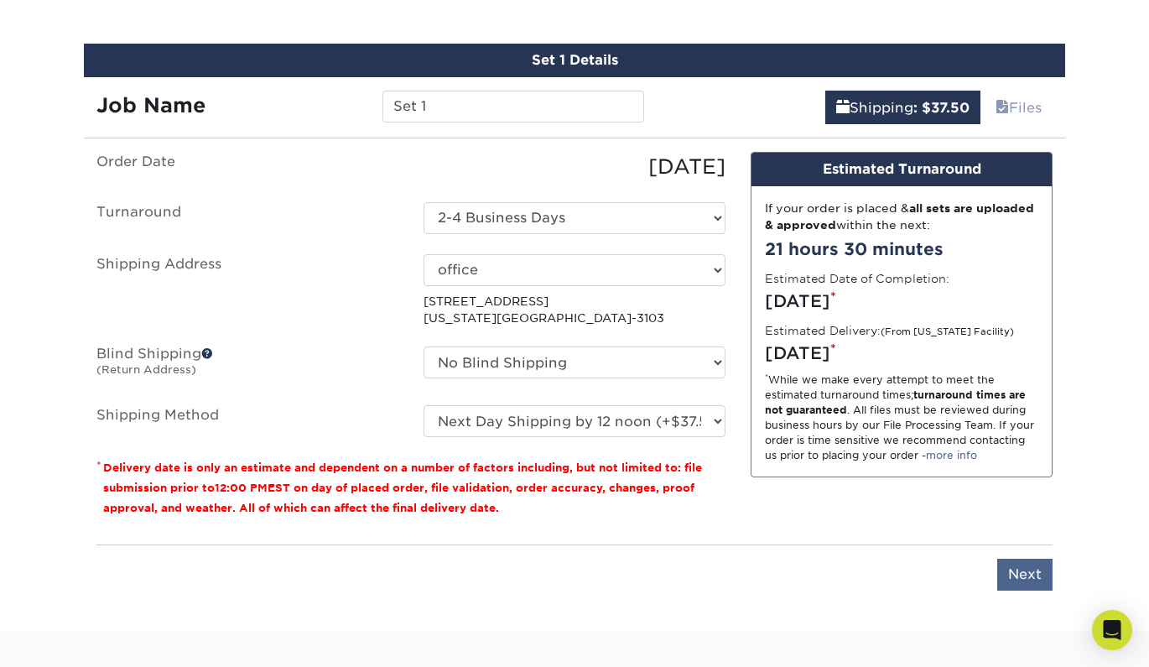
click at [1025, 571] on input "Next" at bounding box center [1025, 575] width 55 height 32
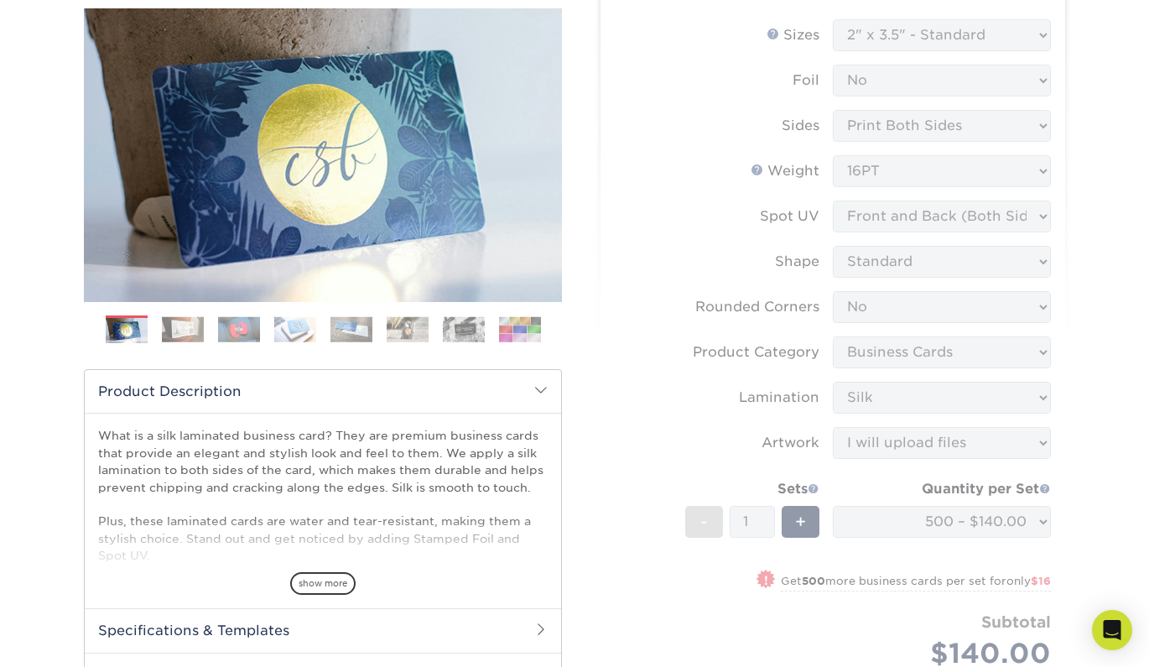
scroll to position [181, 0]
